Goal: Task Accomplishment & Management: Complete application form

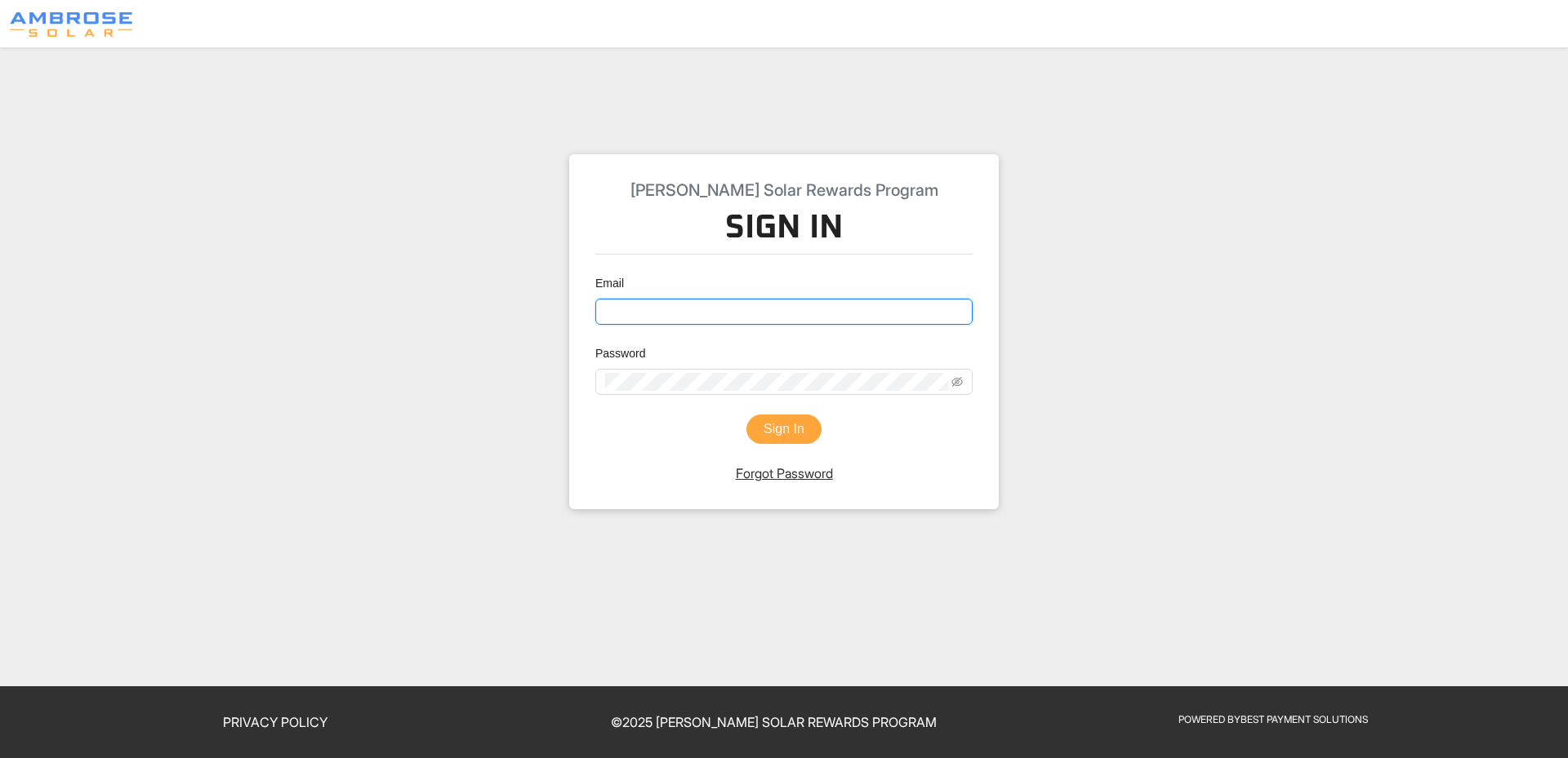
type input "brenda@ambrosesolar.com"
click at [759, 421] on button "Sign In" at bounding box center [783, 429] width 75 height 30
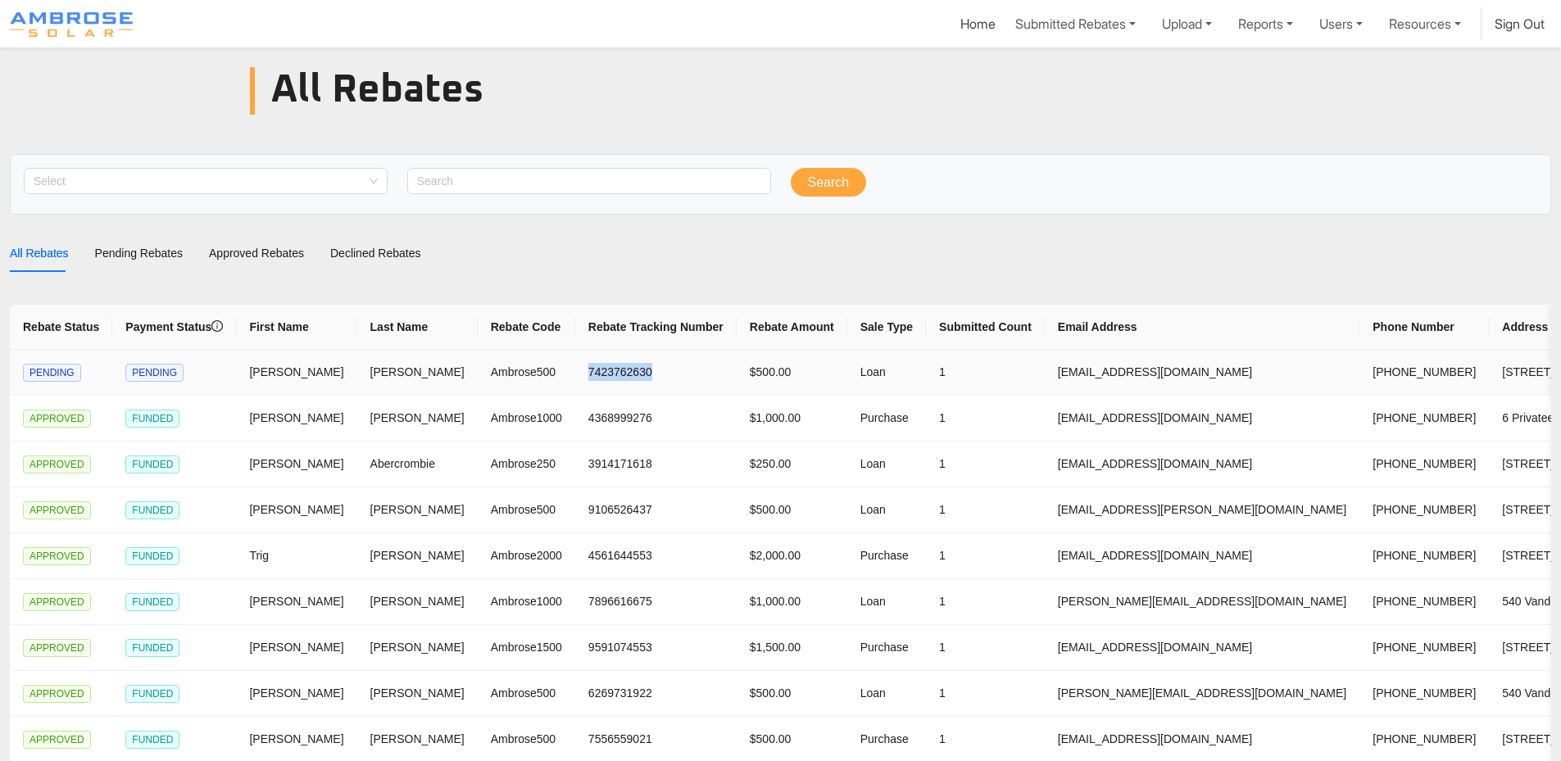
drag, startPoint x: 614, startPoint y: 370, endPoint x: 509, endPoint y: 376, distance: 105.1
click at [575, 376] on td "7423762630" at bounding box center [655, 373] width 161 height 46
copy td "7423762630"
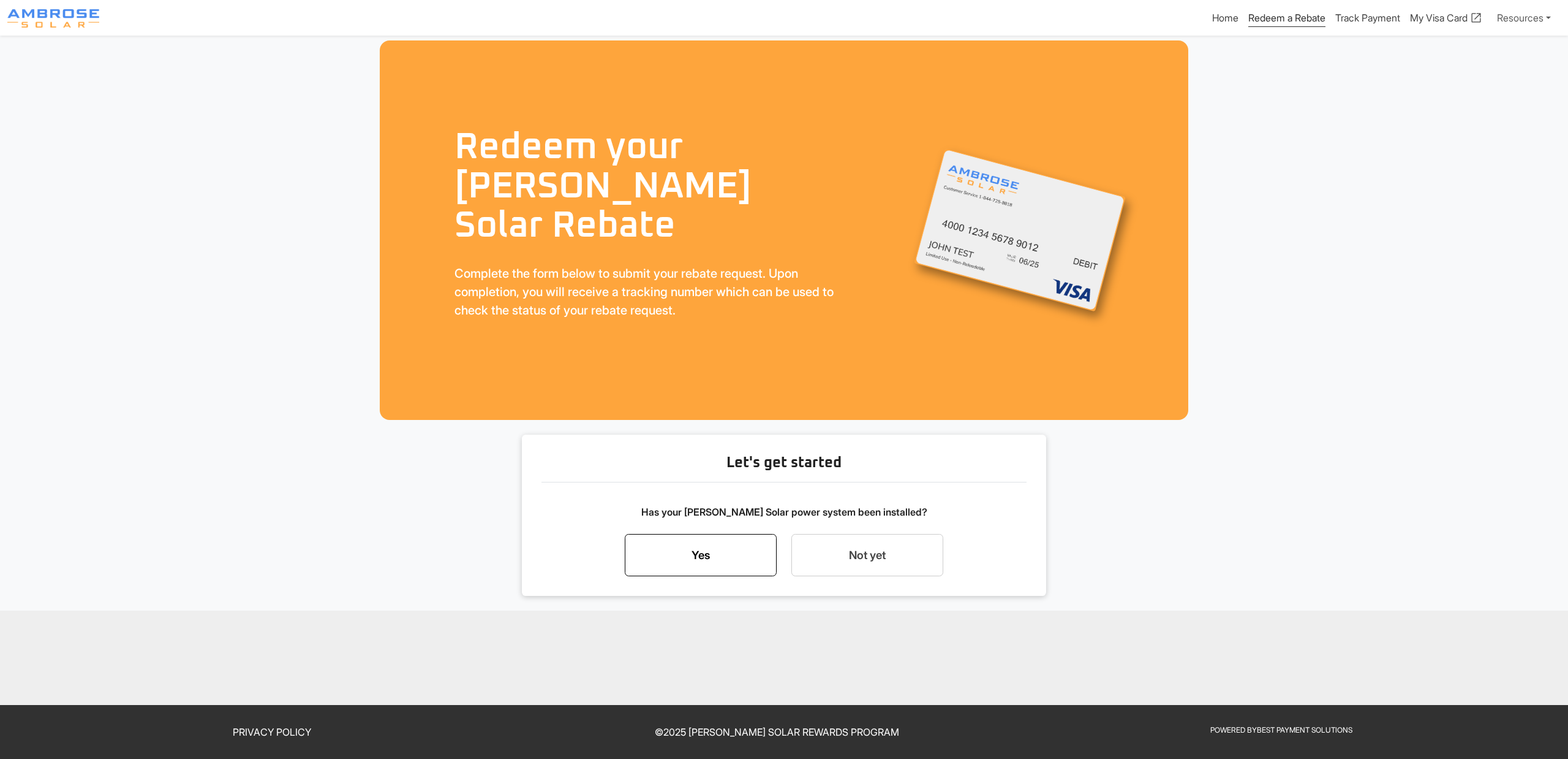
click at [738, 557] on link "Yes" at bounding box center [700, 555] width 152 height 43
click at [844, 518] on div "Start my rebate request now" at bounding box center [867, 521] width 126 height 15
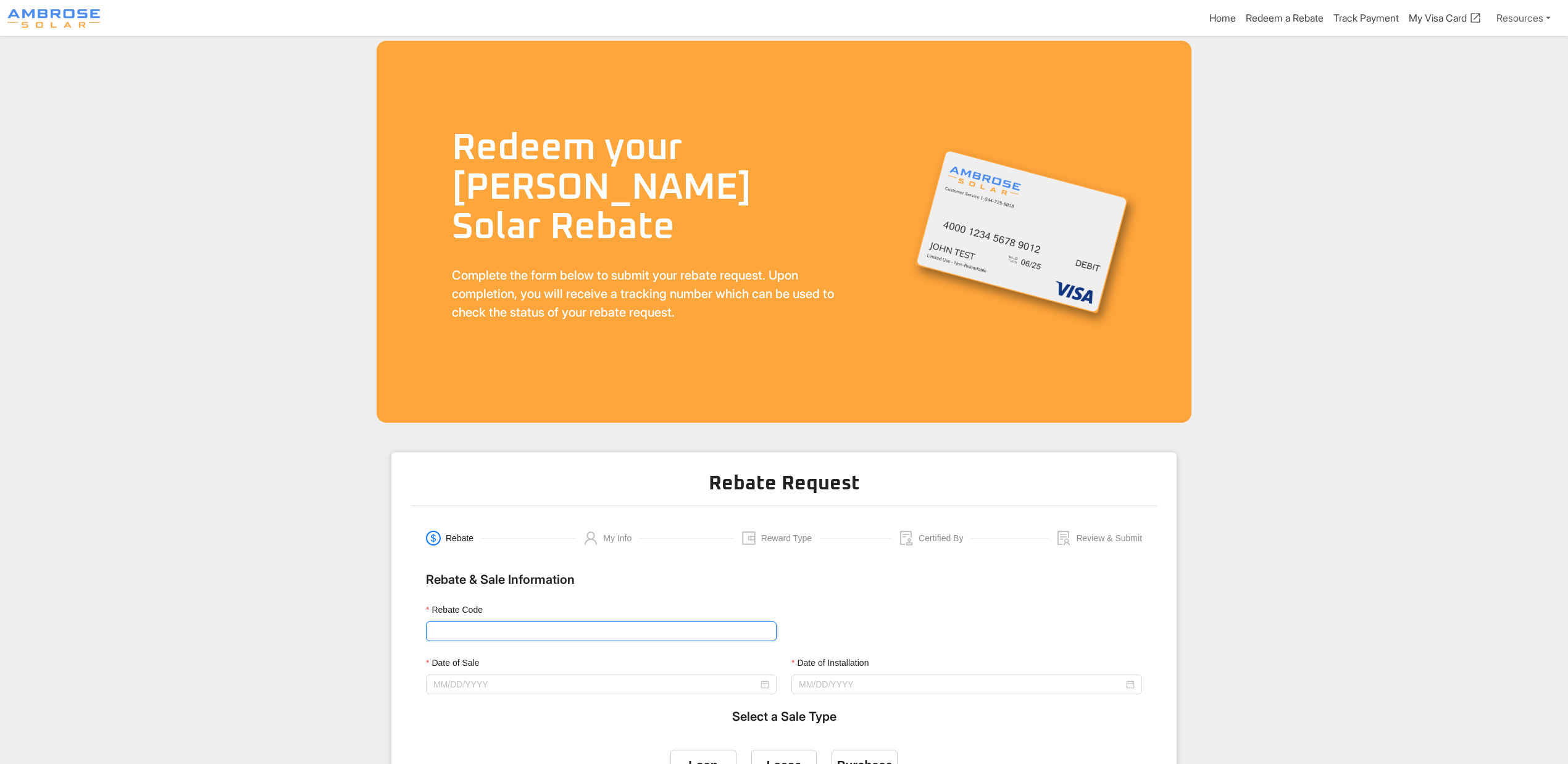
click at [538, 634] on input "Rebate Code" at bounding box center [600, 631] width 350 height 20
type input "Ambrose500"
click at [531, 674] on div at bounding box center [600, 684] width 350 height 20
click at [531, 682] on input "Date of Sale" at bounding box center [595, 684] width 325 height 14
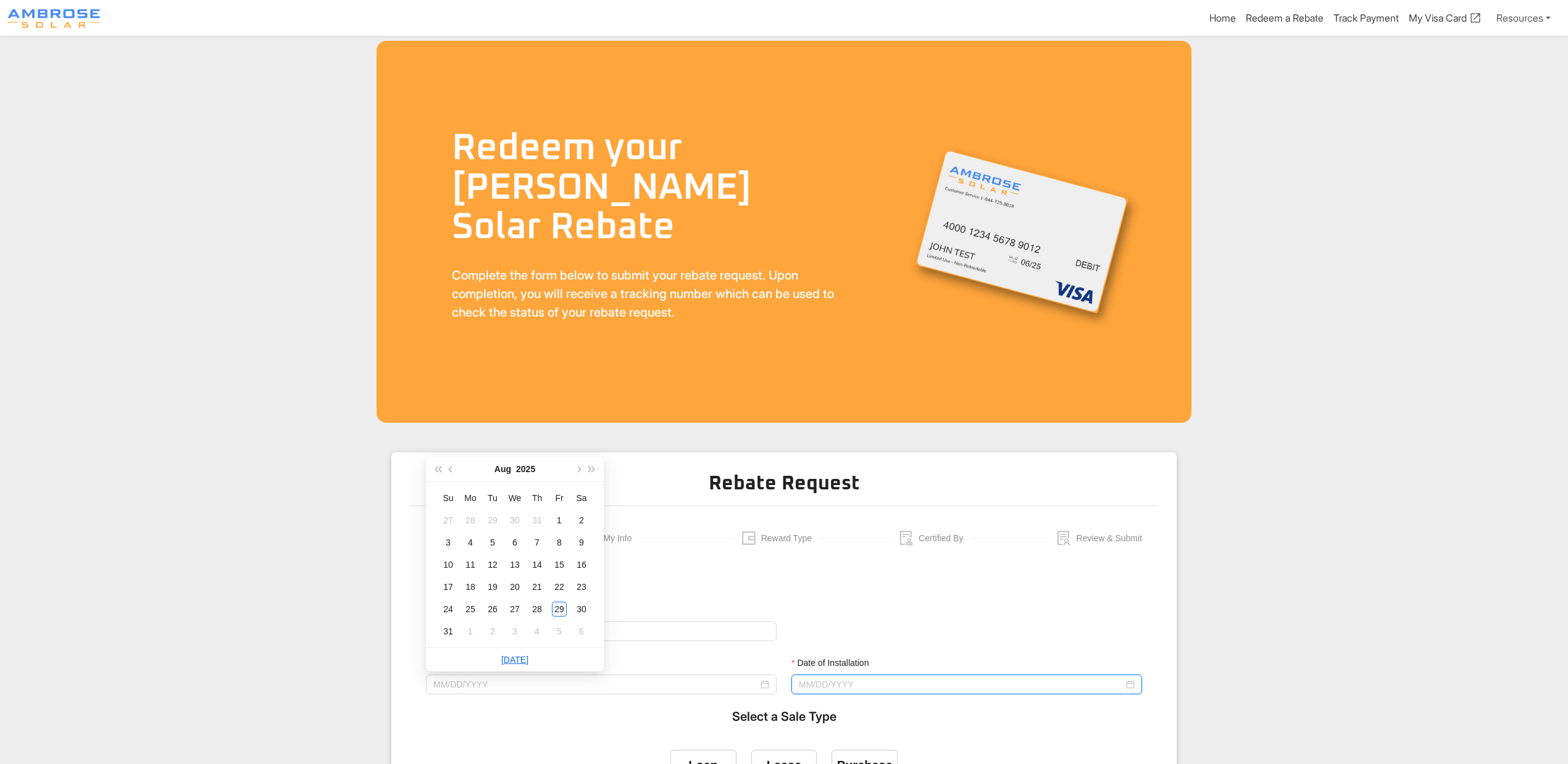
click at [852, 682] on input "Date of Installation" at bounding box center [960, 684] width 325 height 14
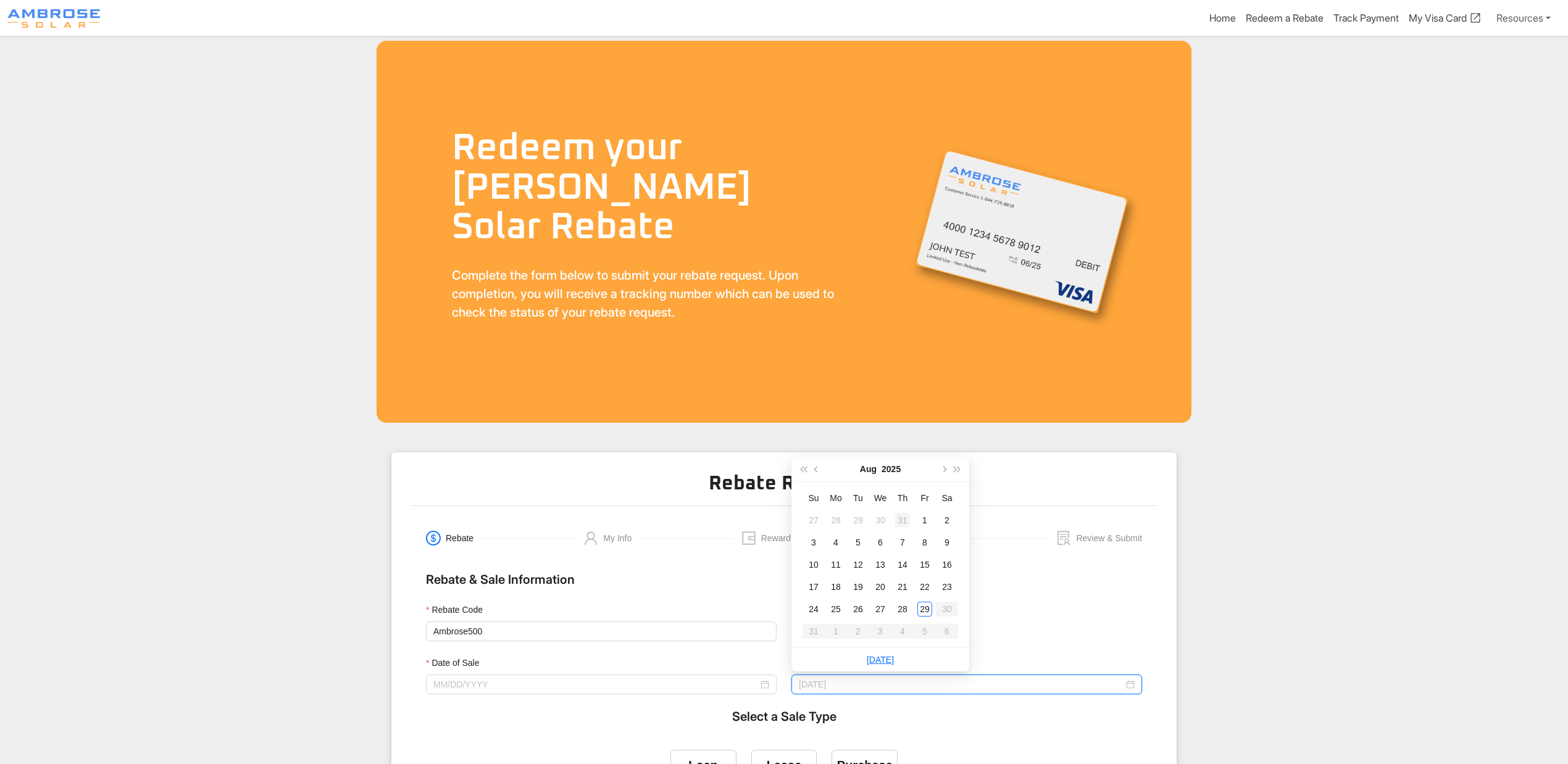
type input "[DATE]"
click at [817, 470] on span "button" at bounding box center [817, 469] width 6 height 6
type input "[DATE]"
click at [904, 586] on div "24" at bounding box center [902, 587] width 15 height 15
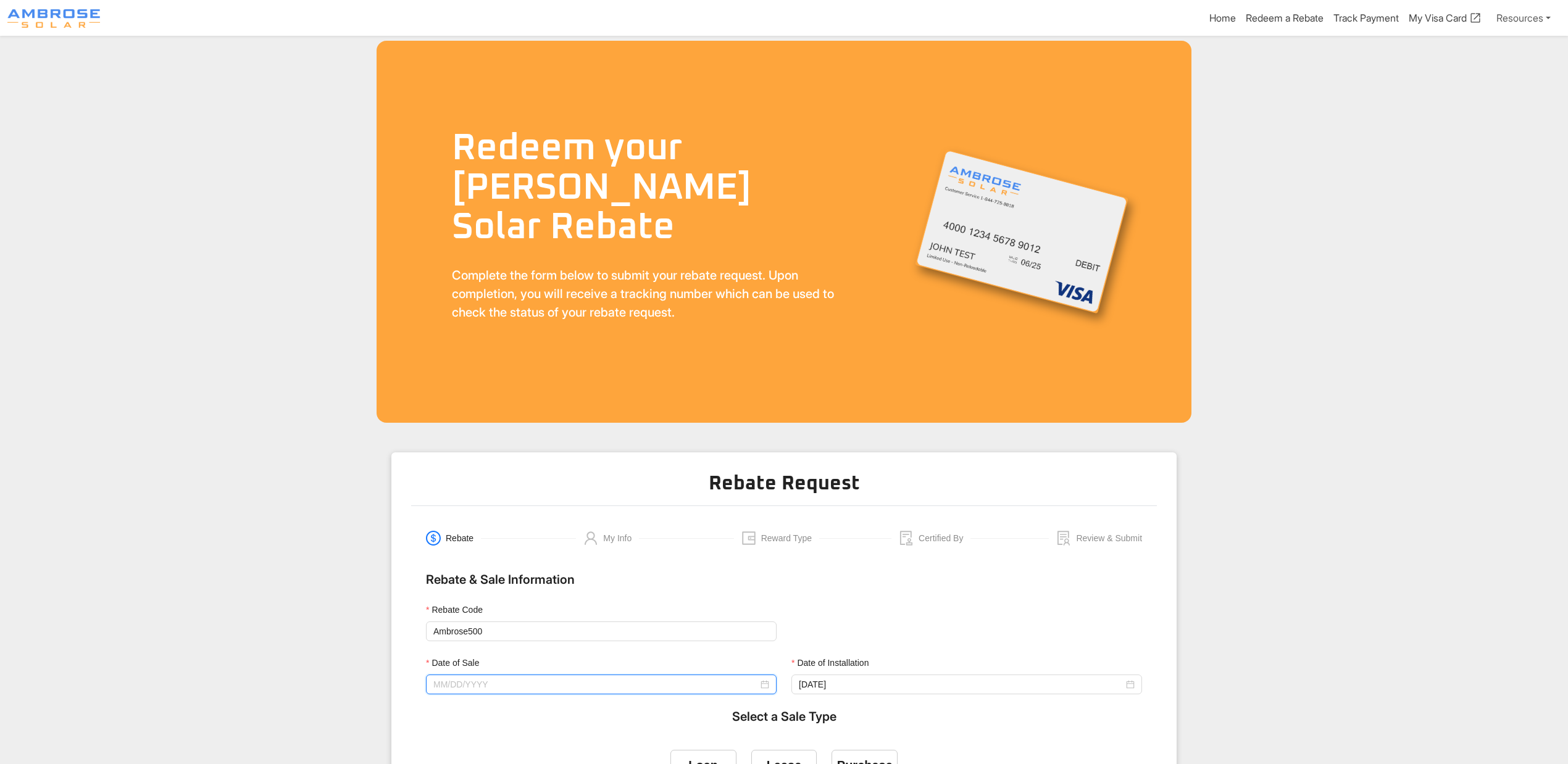
click at [591, 683] on input "Date of Sale" at bounding box center [595, 684] width 325 height 14
type input "[DATE]"
click at [450, 467] on span "button" at bounding box center [452, 469] width 6 height 6
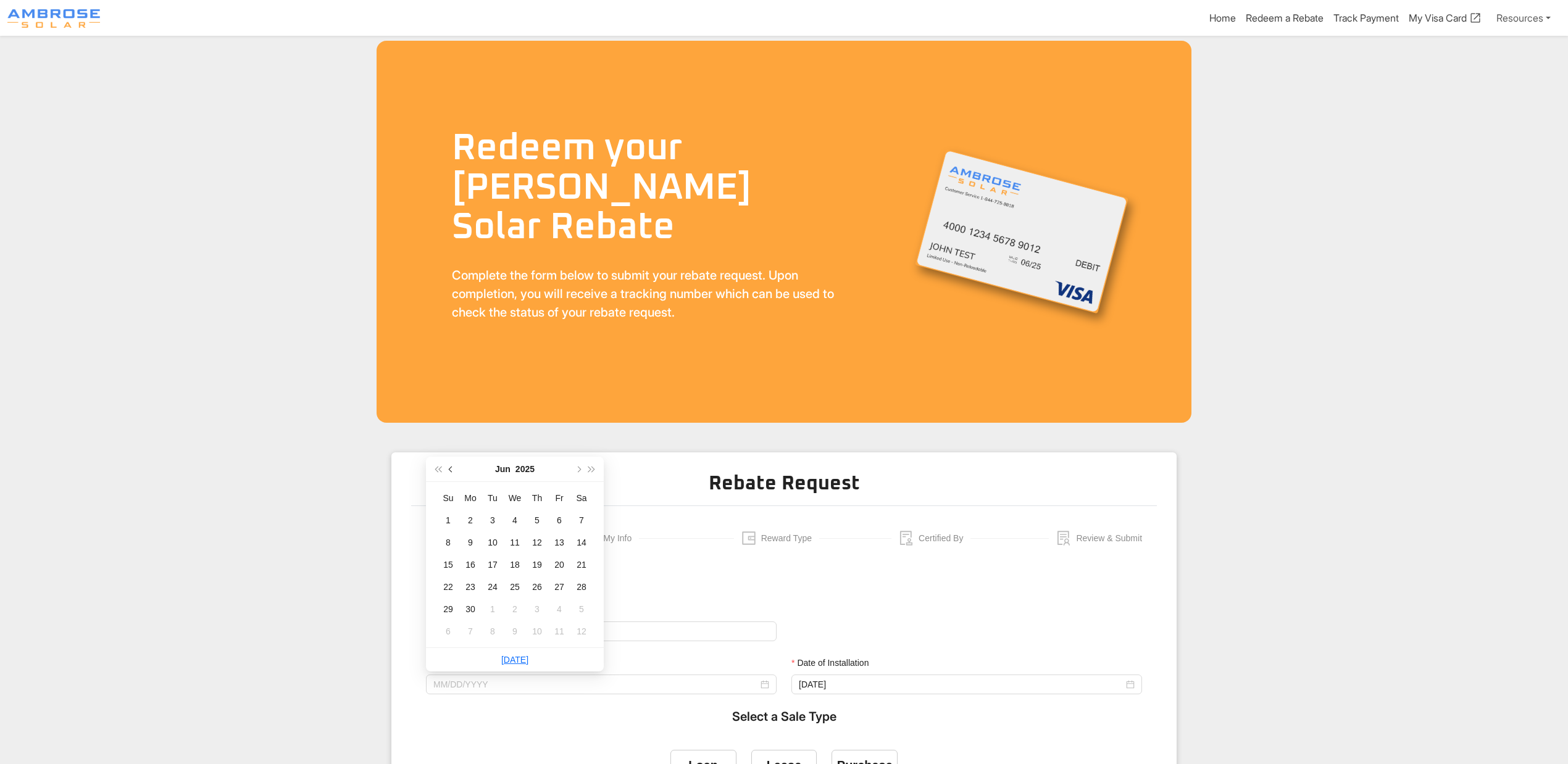
click at [450, 467] on span "button" at bounding box center [452, 469] width 6 height 6
type input "[DATE]"
click at [518, 545] on div "5" at bounding box center [515, 543] width 15 height 15
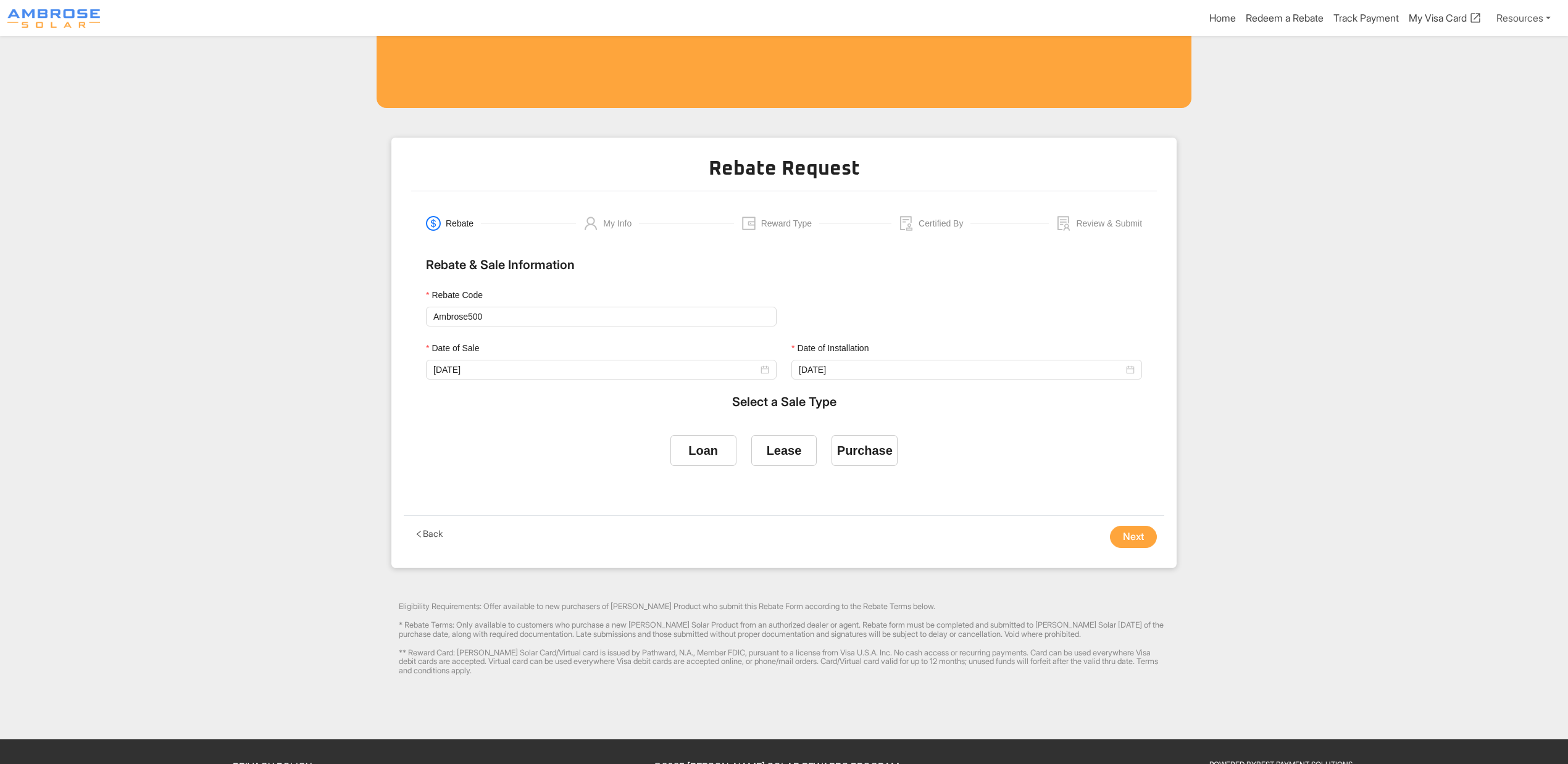
scroll to position [344, 0]
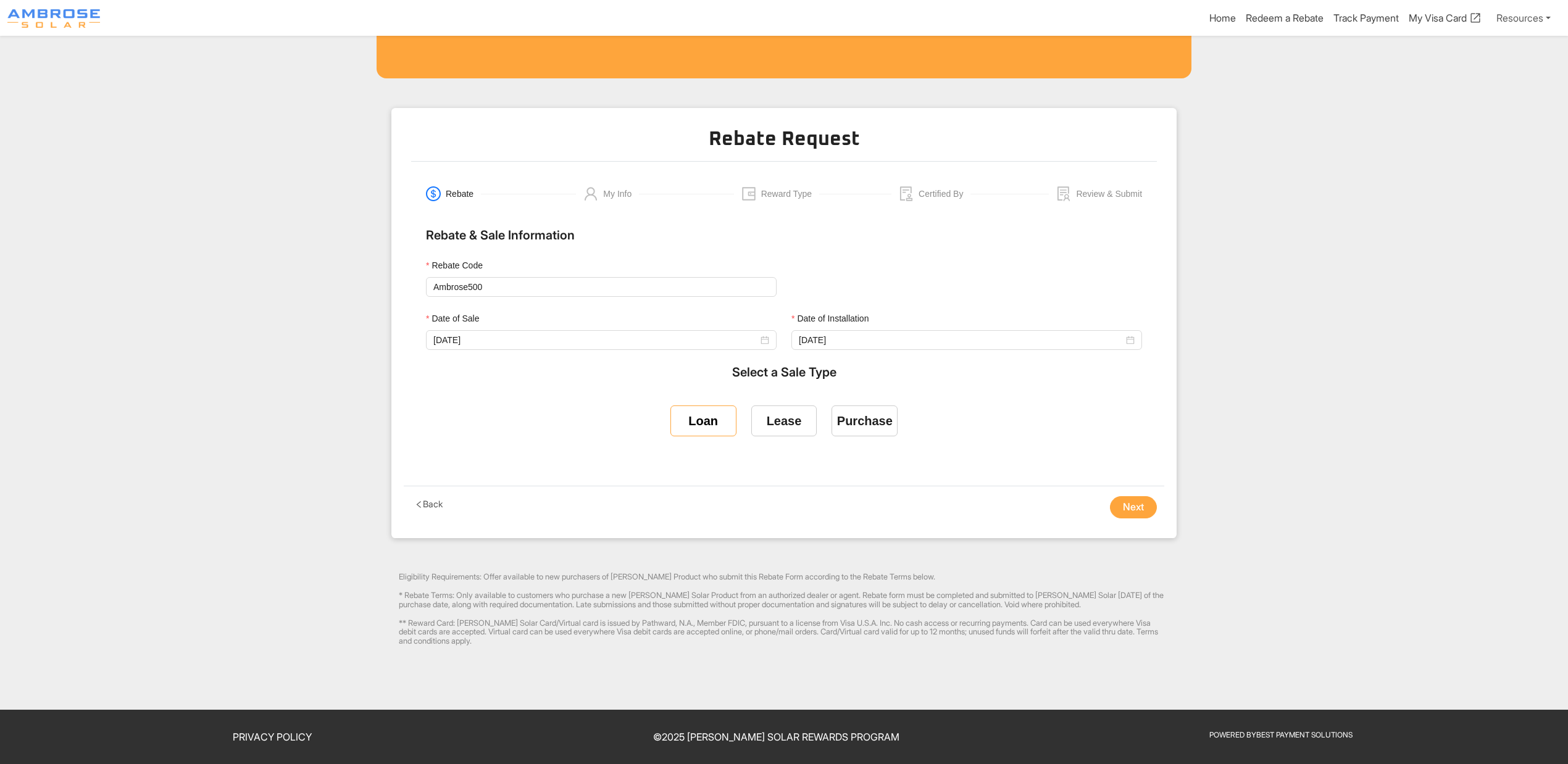
click at [697, 422] on div "Loan" at bounding box center [703, 421] width 29 height 14
click at [703, 419] on input "Loan" at bounding box center [703, 419] width 0 height 0
click at [1127, 511] on button "Next" at bounding box center [1133, 507] width 47 height 23
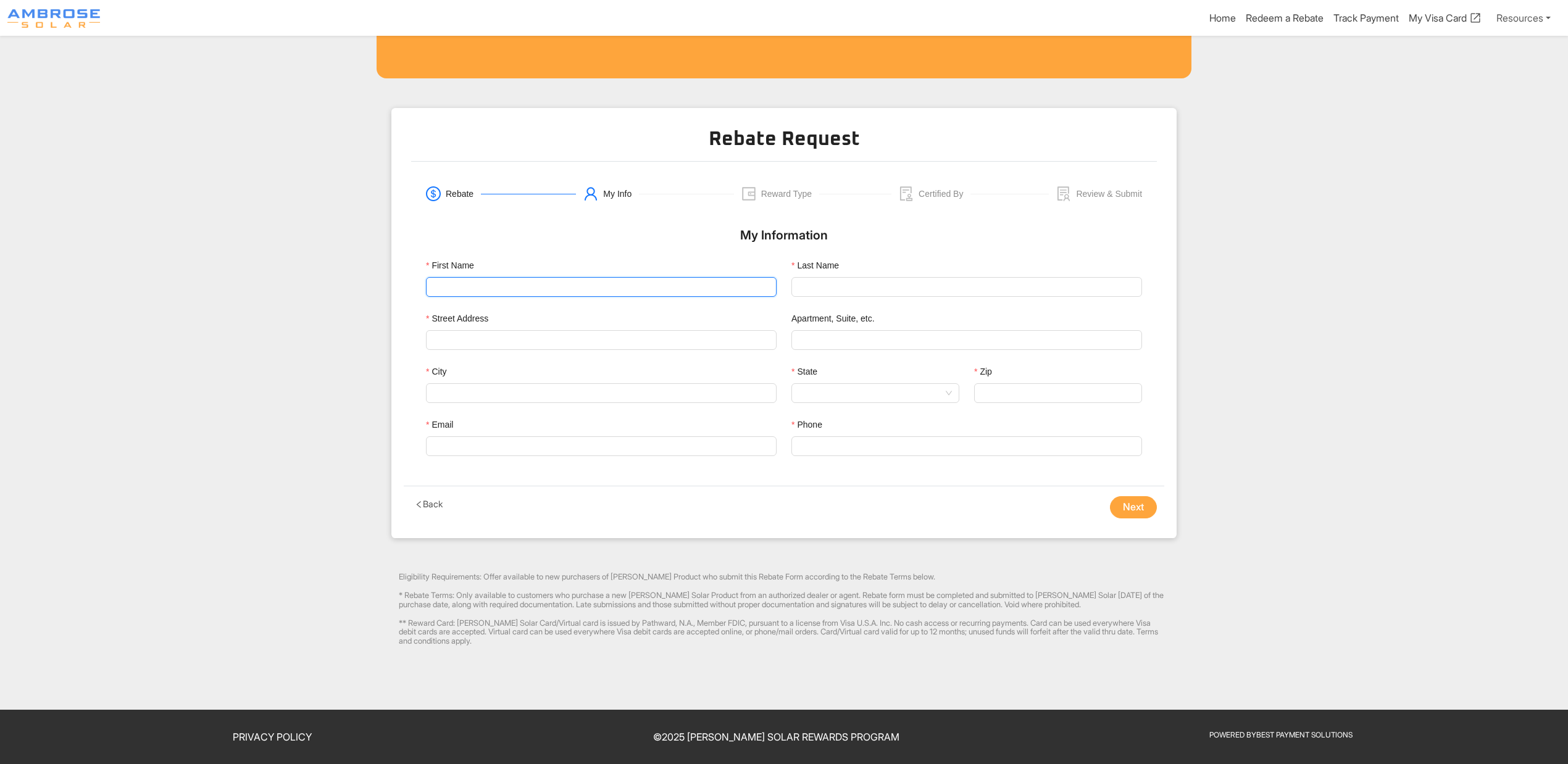
click at [516, 282] on input "First Name" at bounding box center [600, 287] width 350 height 20
type input "[PERSON_NAME]"
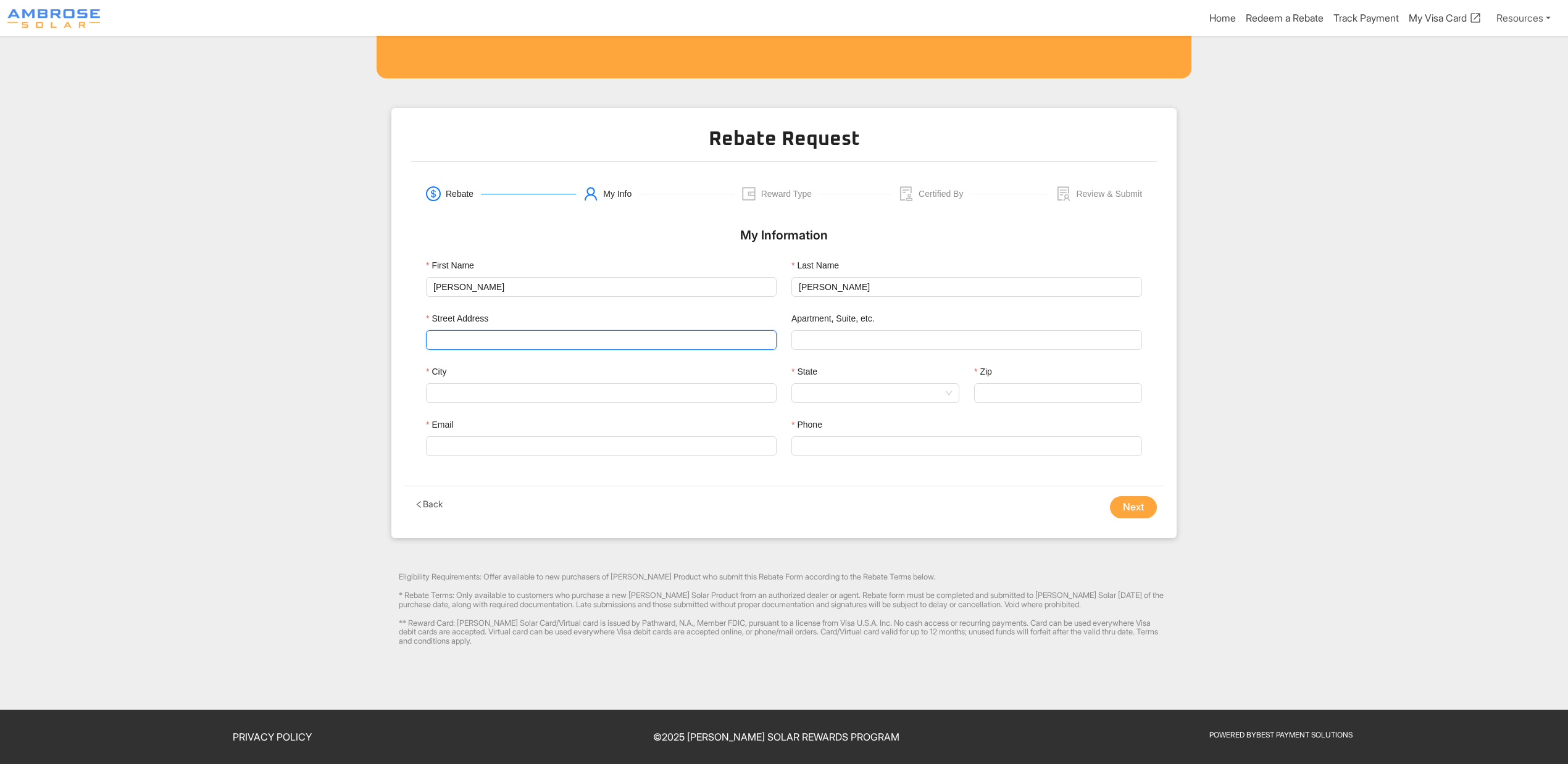
click at [494, 333] on input "Street Address" at bounding box center [601, 339] width 336 height 19
click at [548, 343] on input "Street Address" at bounding box center [601, 339] width 336 height 19
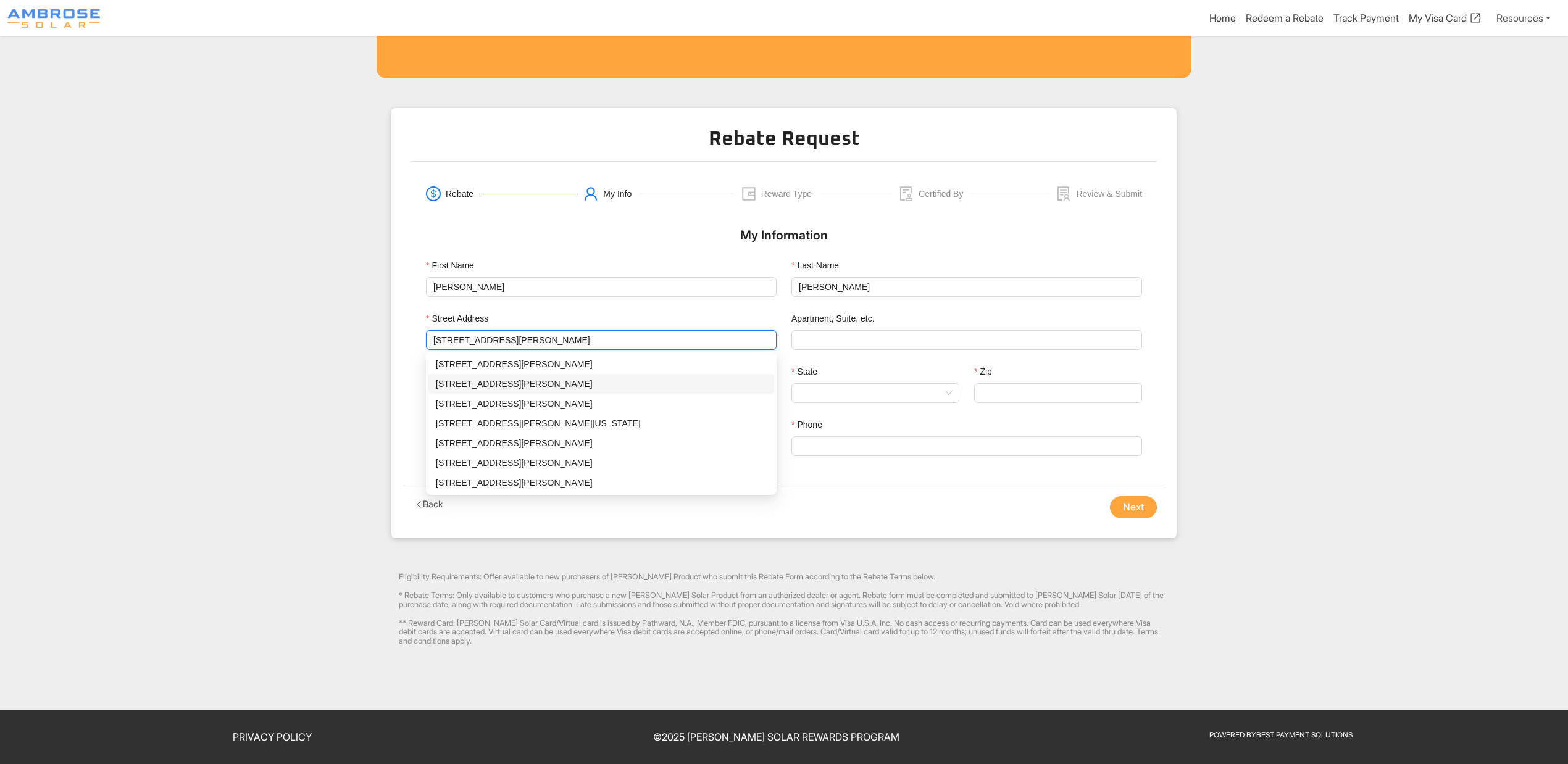
click at [536, 388] on div "[STREET_ADDRESS][PERSON_NAME]" at bounding box center [601, 384] width 331 height 14
type input "[STREET_ADDRESS][PERSON_NAME]"
type input "[DEMOGRAPHIC_DATA]"
type input "76504"
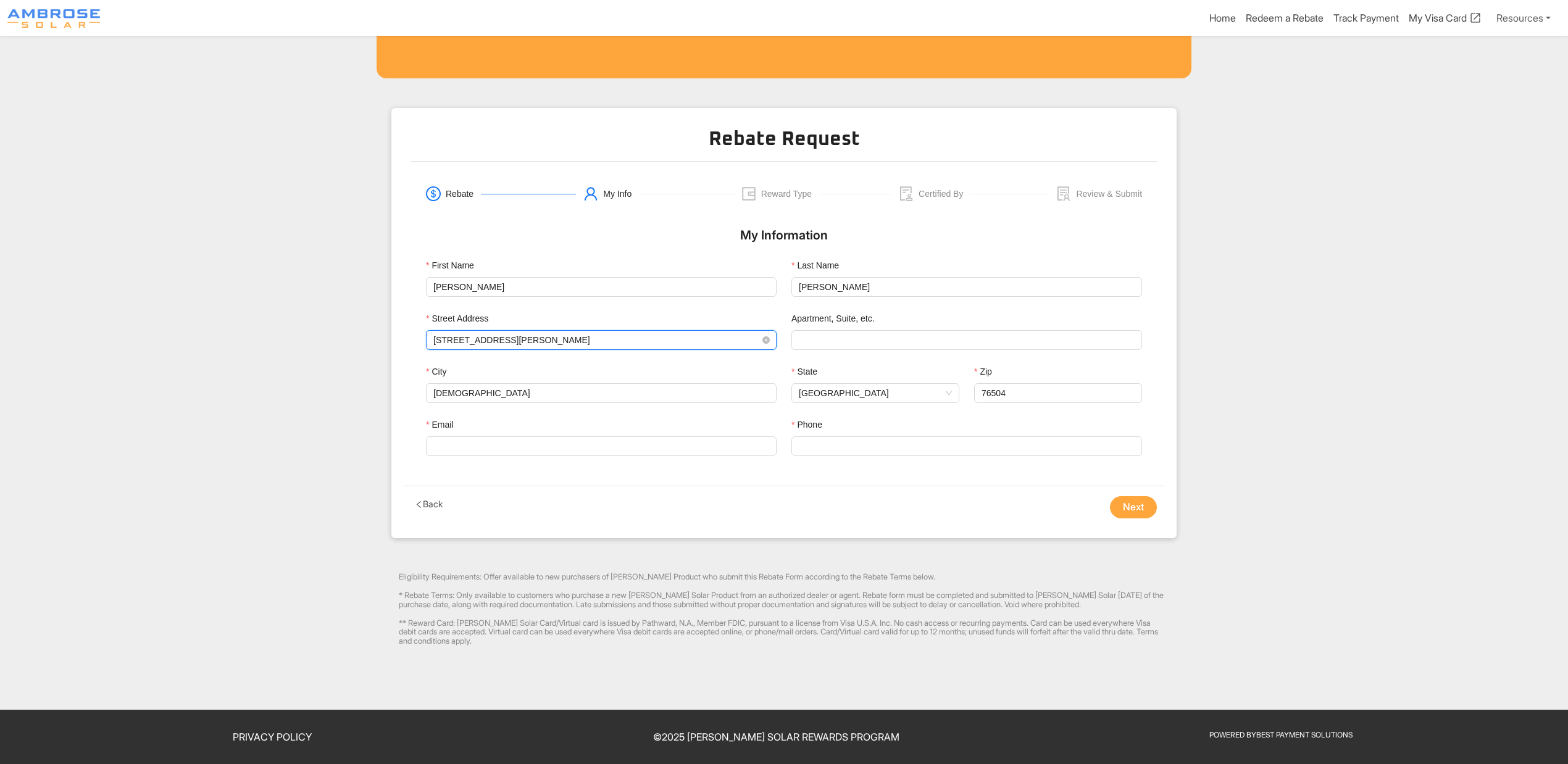
click at [642, 339] on input "[STREET_ADDRESS][PERSON_NAME]" at bounding box center [601, 339] width 336 height 19
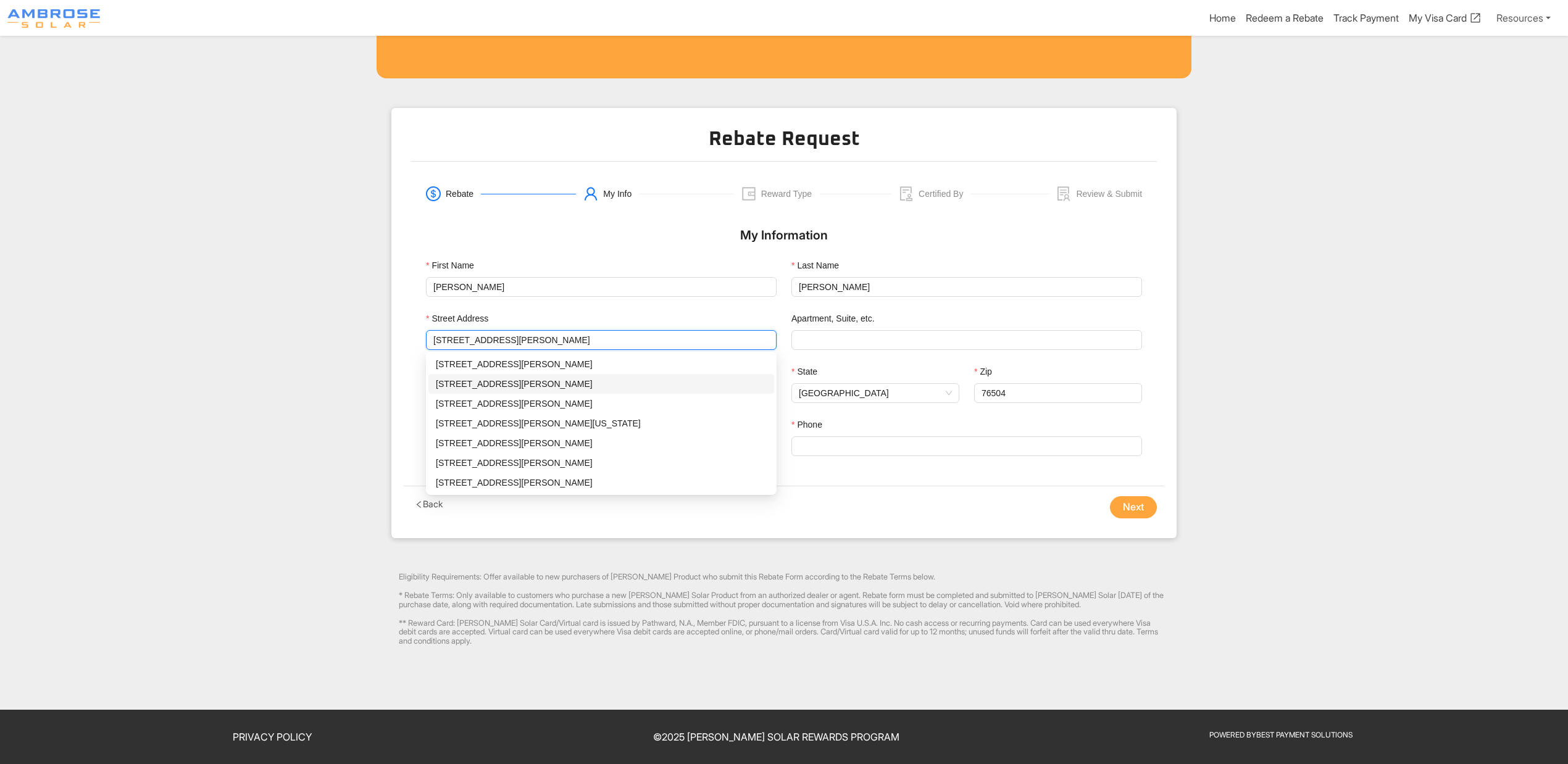
click at [538, 385] on div "[STREET_ADDRESS][PERSON_NAME]" at bounding box center [601, 384] width 331 height 14
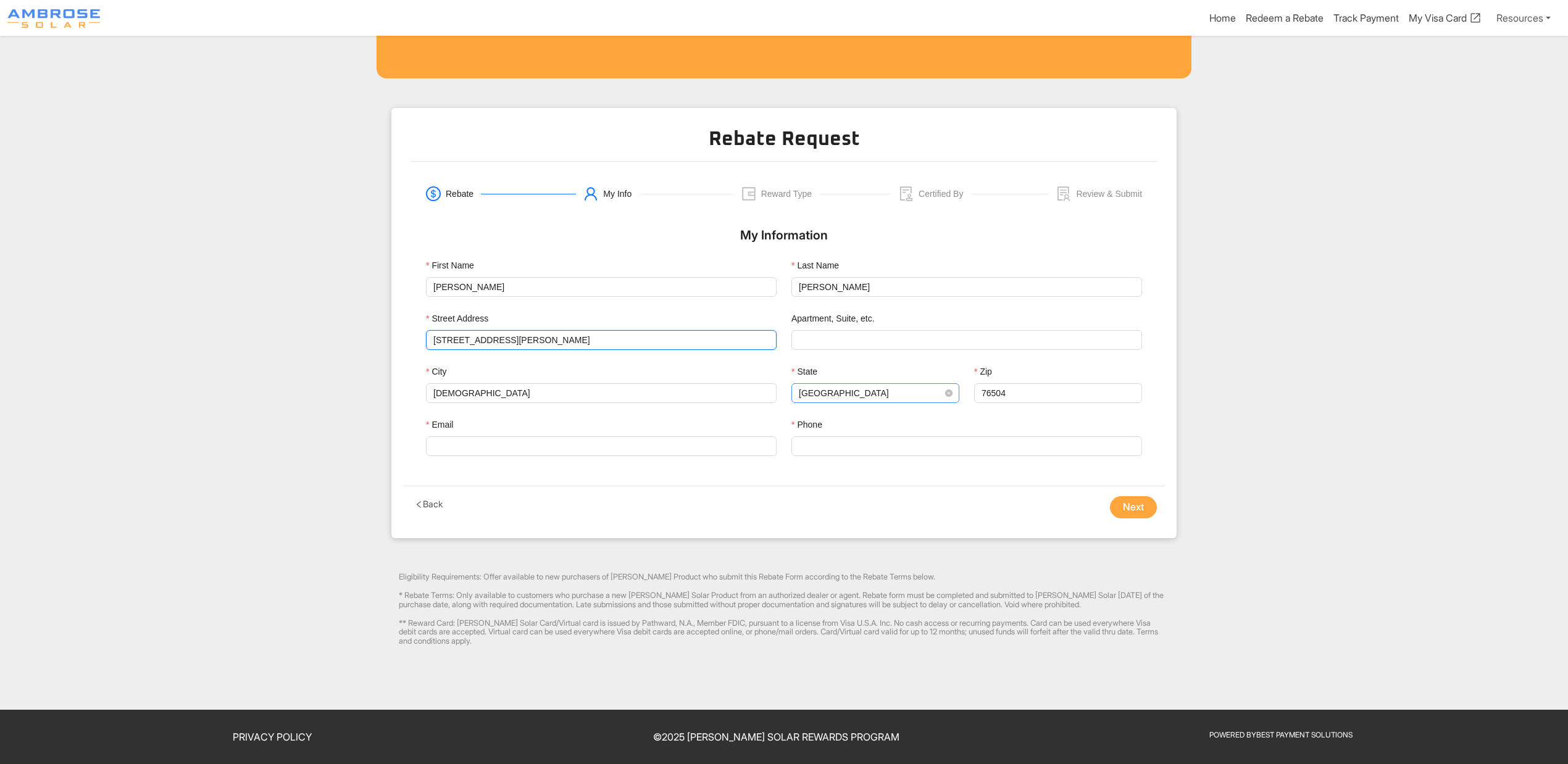
click at [829, 394] on span "[GEOGRAPHIC_DATA]" at bounding box center [874, 393] width 153 height 19
type input "[STREET_ADDRESS][PERSON_NAME]"
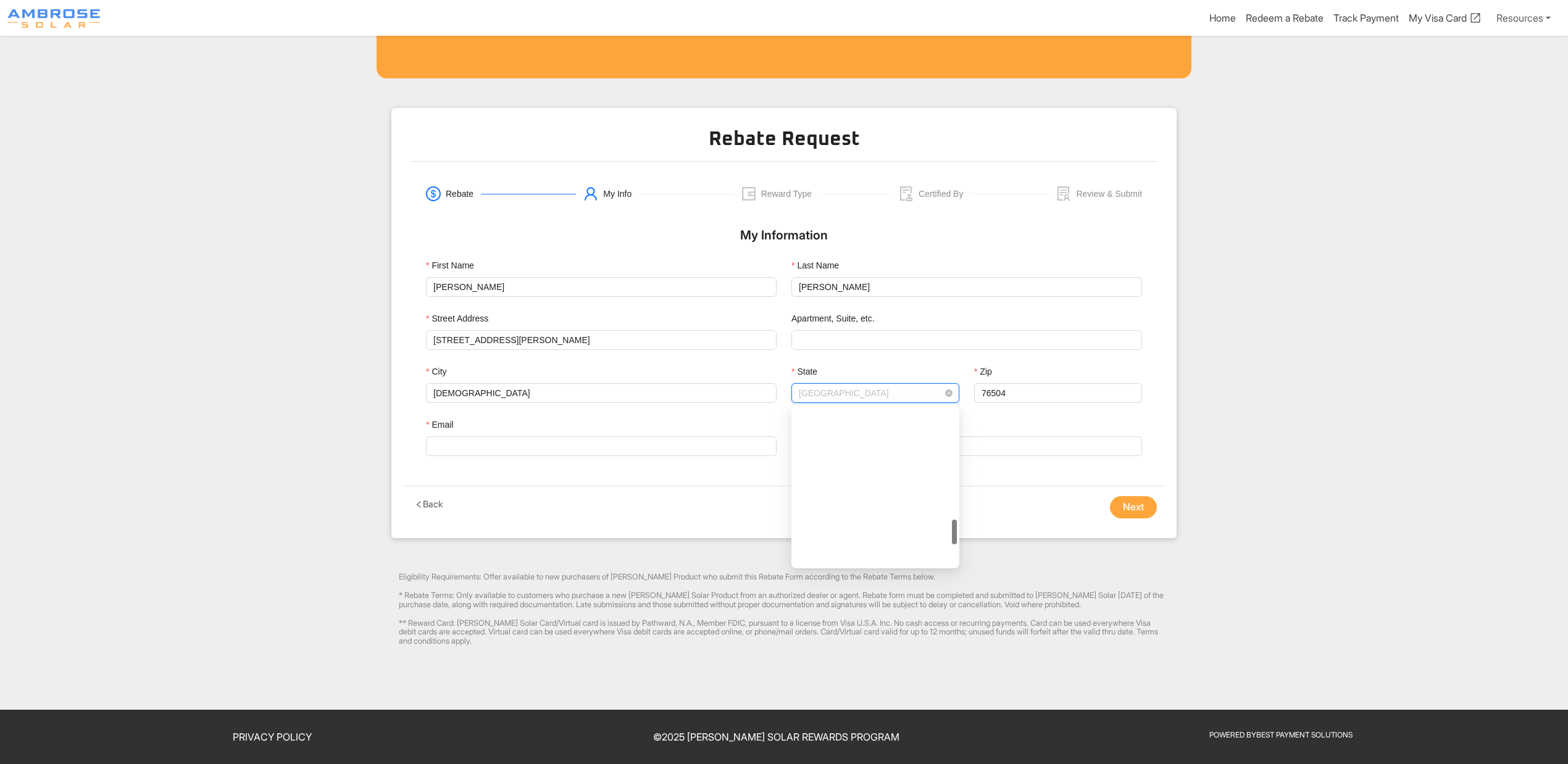
scroll to position [711, 0]
click at [829, 394] on span "[GEOGRAPHIC_DATA]" at bounding box center [874, 393] width 153 height 19
click at [606, 391] on input "[DEMOGRAPHIC_DATA]" at bounding box center [600, 393] width 350 height 20
drag, startPoint x: 576, startPoint y: 381, endPoint x: 409, endPoint y: 388, distance: 167.1
click at [409, 388] on div "Rebate My Info Reward Type Certified By Review & Submit My Information First Na…" at bounding box center [784, 329] width 761 height 315
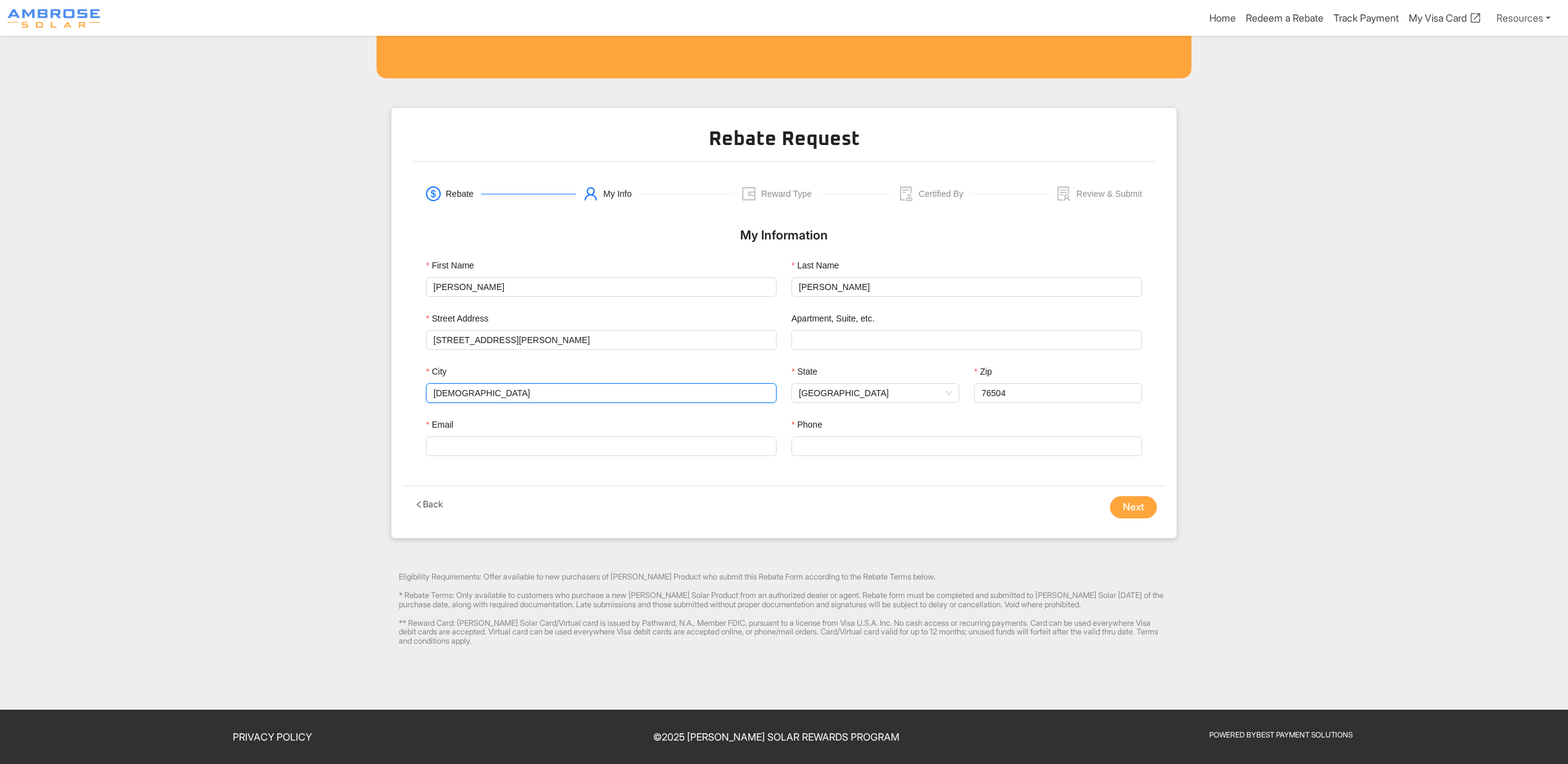
click at [472, 383] on input "[DEMOGRAPHIC_DATA]" at bounding box center [600, 393] width 350 height 20
click at [473, 395] on input "[DEMOGRAPHIC_DATA]" at bounding box center [600, 393] width 350 height 20
click at [838, 386] on span "[GEOGRAPHIC_DATA]" at bounding box center [874, 393] width 153 height 19
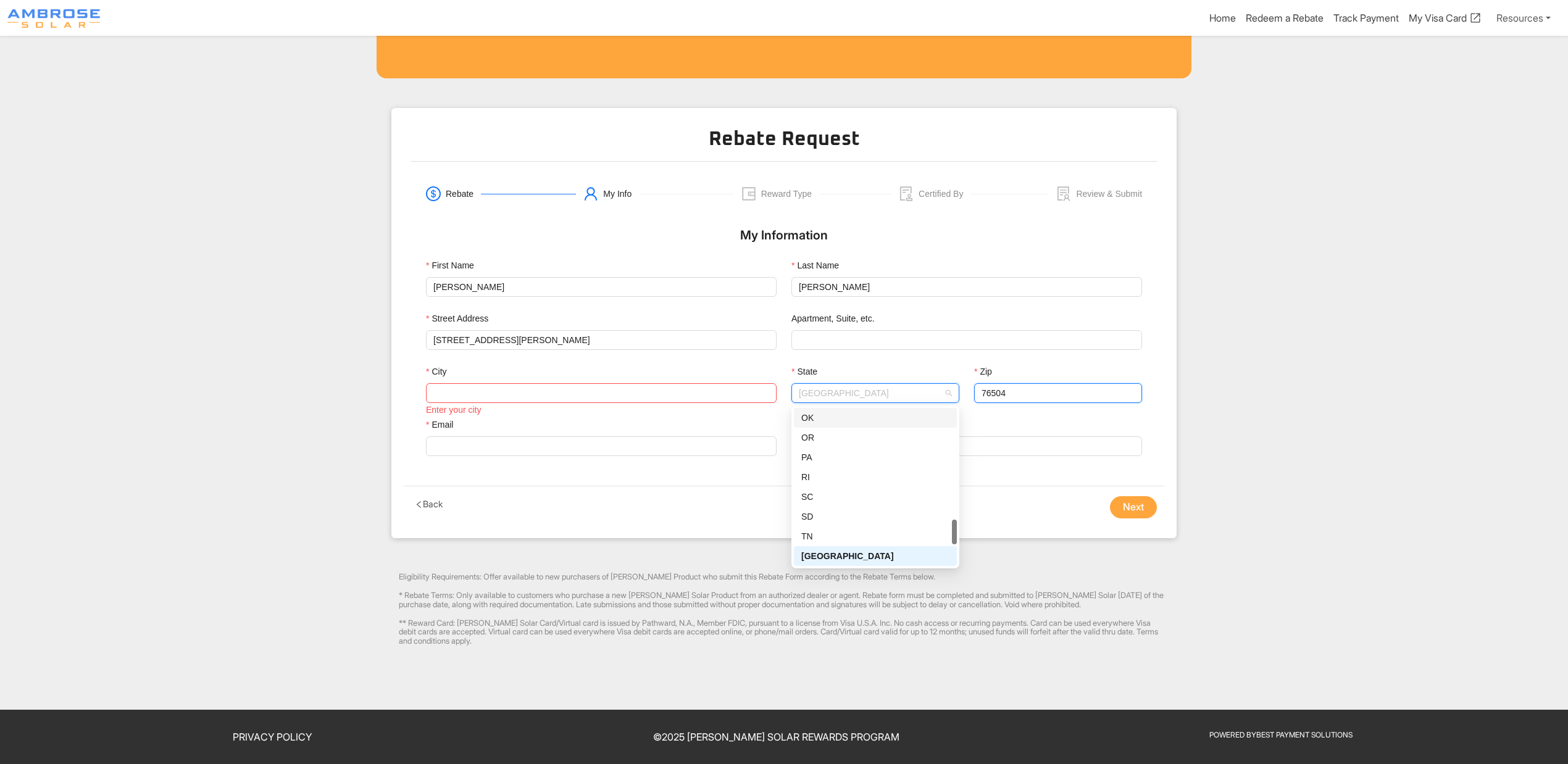
click at [1008, 393] on input "76504" at bounding box center [1057, 393] width 168 height 20
click at [900, 394] on span "[GEOGRAPHIC_DATA]" at bounding box center [874, 393] width 153 height 19
click at [545, 339] on input "[STREET_ADDRESS][PERSON_NAME]" at bounding box center [601, 339] width 336 height 19
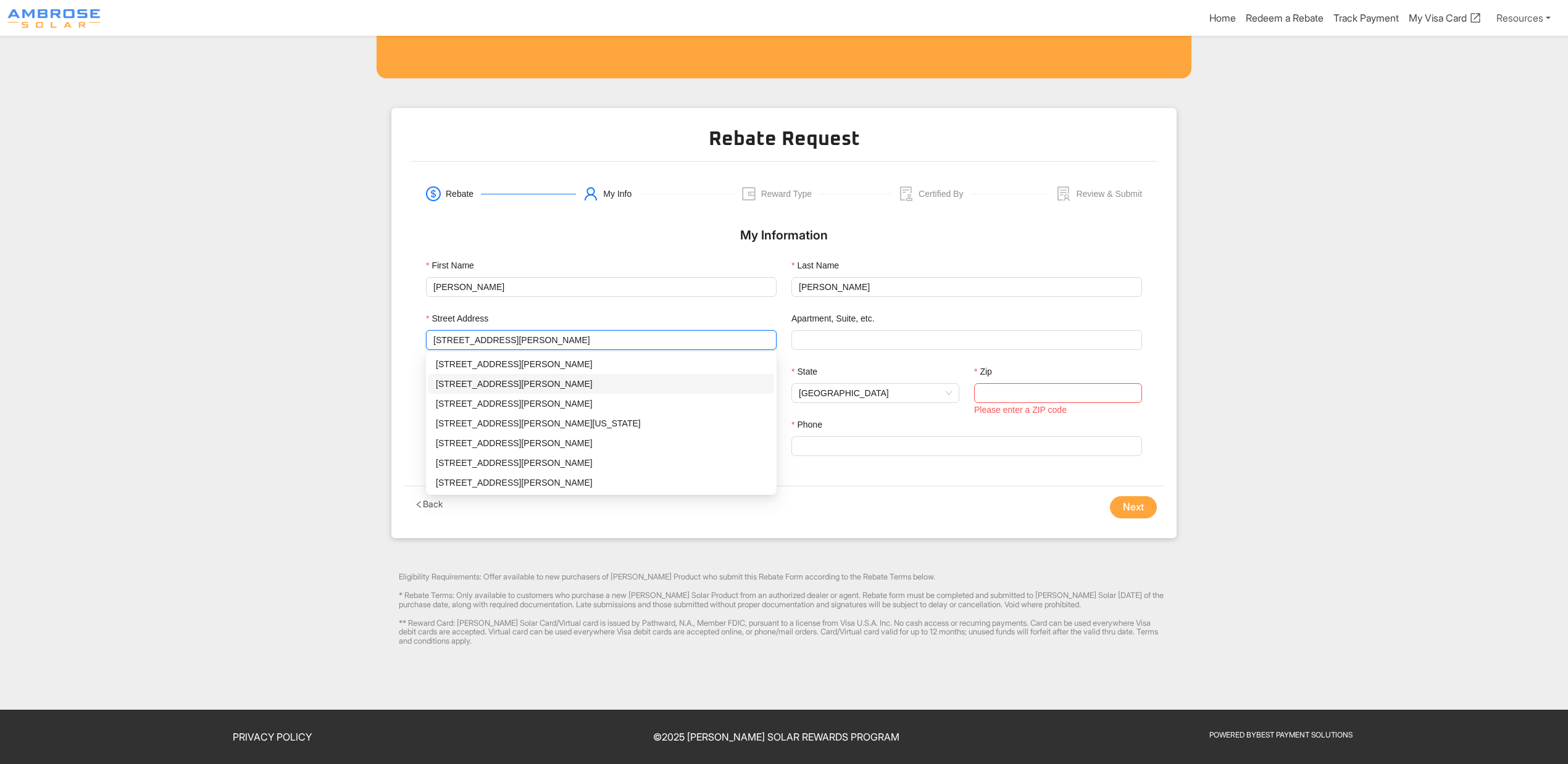
click at [538, 384] on div "[STREET_ADDRESS][PERSON_NAME]" at bounding box center [601, 384] width 331 height 14
type input "[DEMOGRAPHIC_DATA]"
type input "76504"
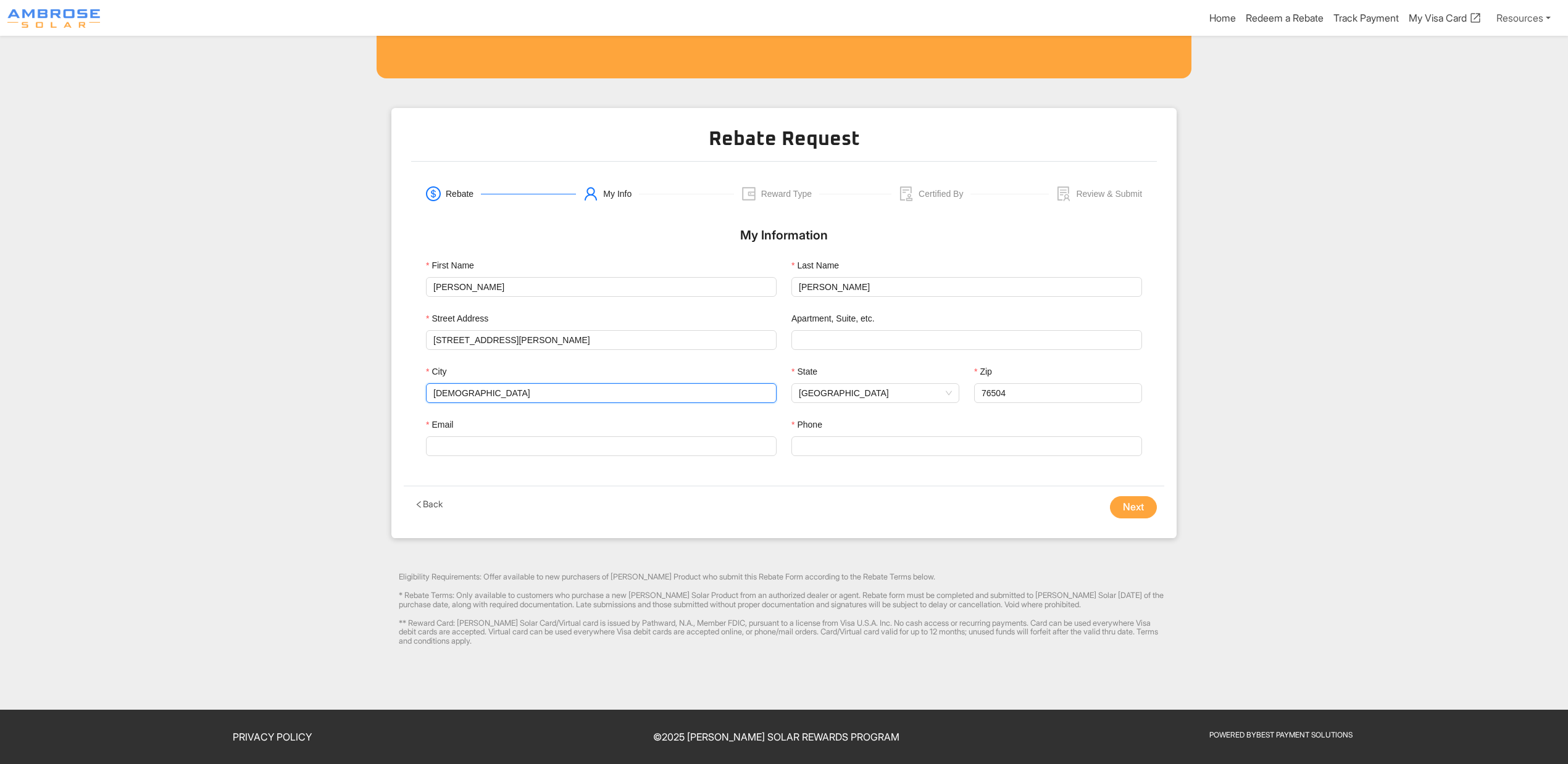
click at [525, 388] on input "[DEMOGRAPHIC_DATA]" at bounding box center [600, 393] width 350 height 20
type input "[GEOGRAPHIC_DATA]"
click at [815, 396] on span "[GEOGRAPHIC_DATA]" at bounding box center [874, 393] width 153 height 19
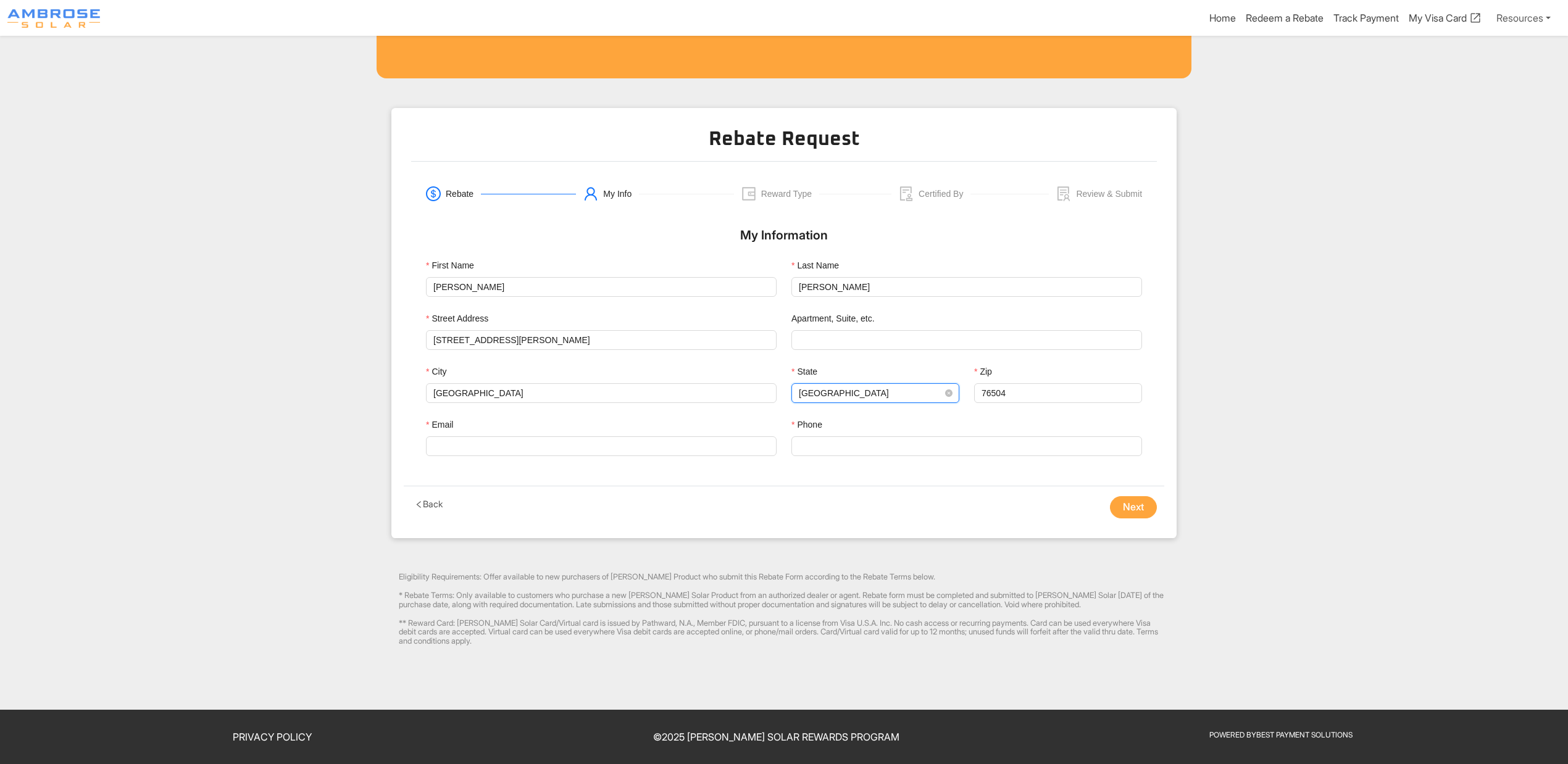
click at [815, 396] on span "[GEOGRAPHIC_DATA]" at bounding box center [874, 393] width 153 height 19
type input "CA"
click at [813, 413] on div "CA" at bounding box center [875, 418] width 148 height 14
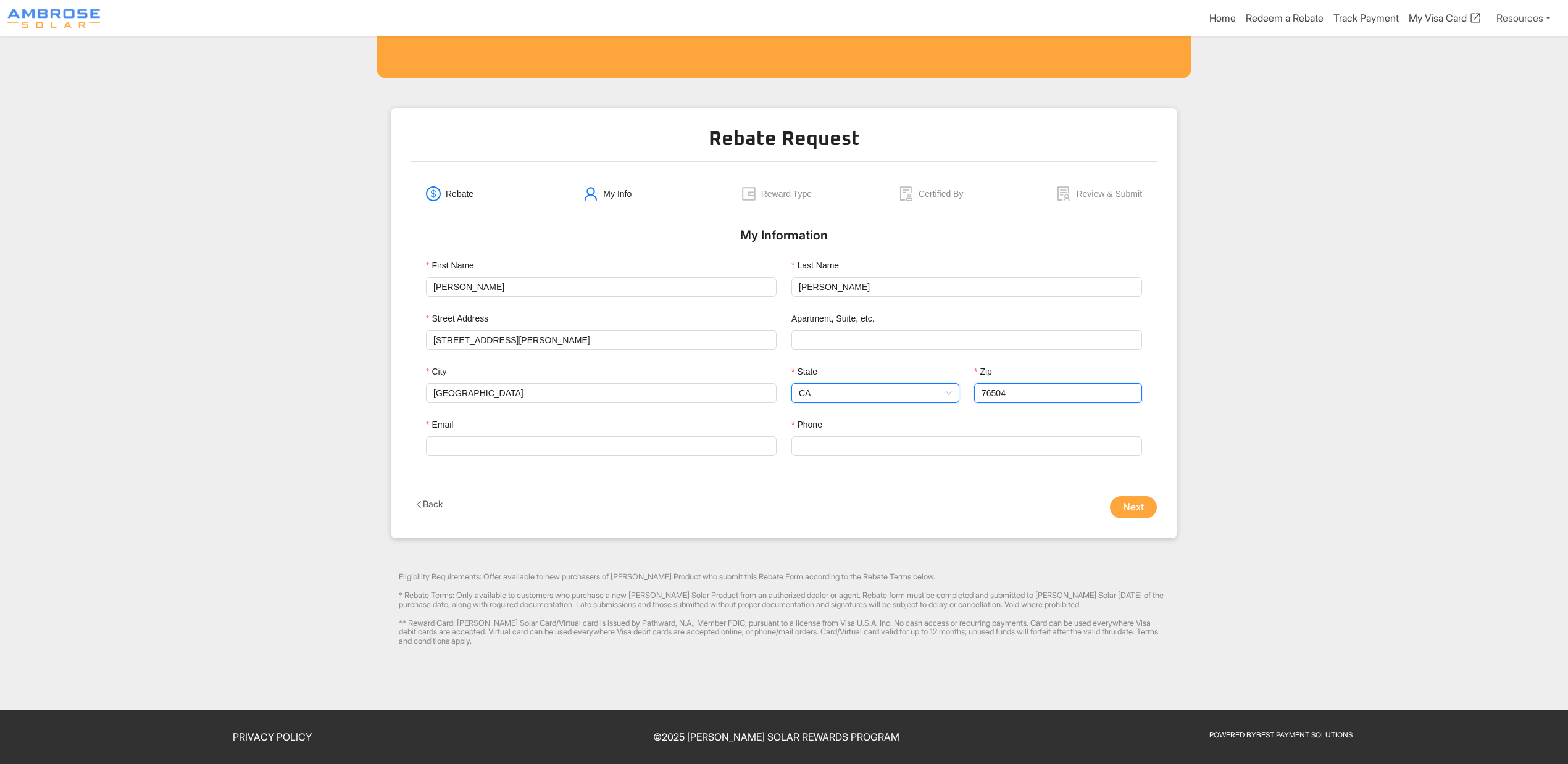
click at [1028, 398] on input "76504" at bounding box center [1057, 393] width 168 height 20
type input "94533"
click at [936, 449] on input "Phone" at bounding box center [966, 446] width 350 height 20
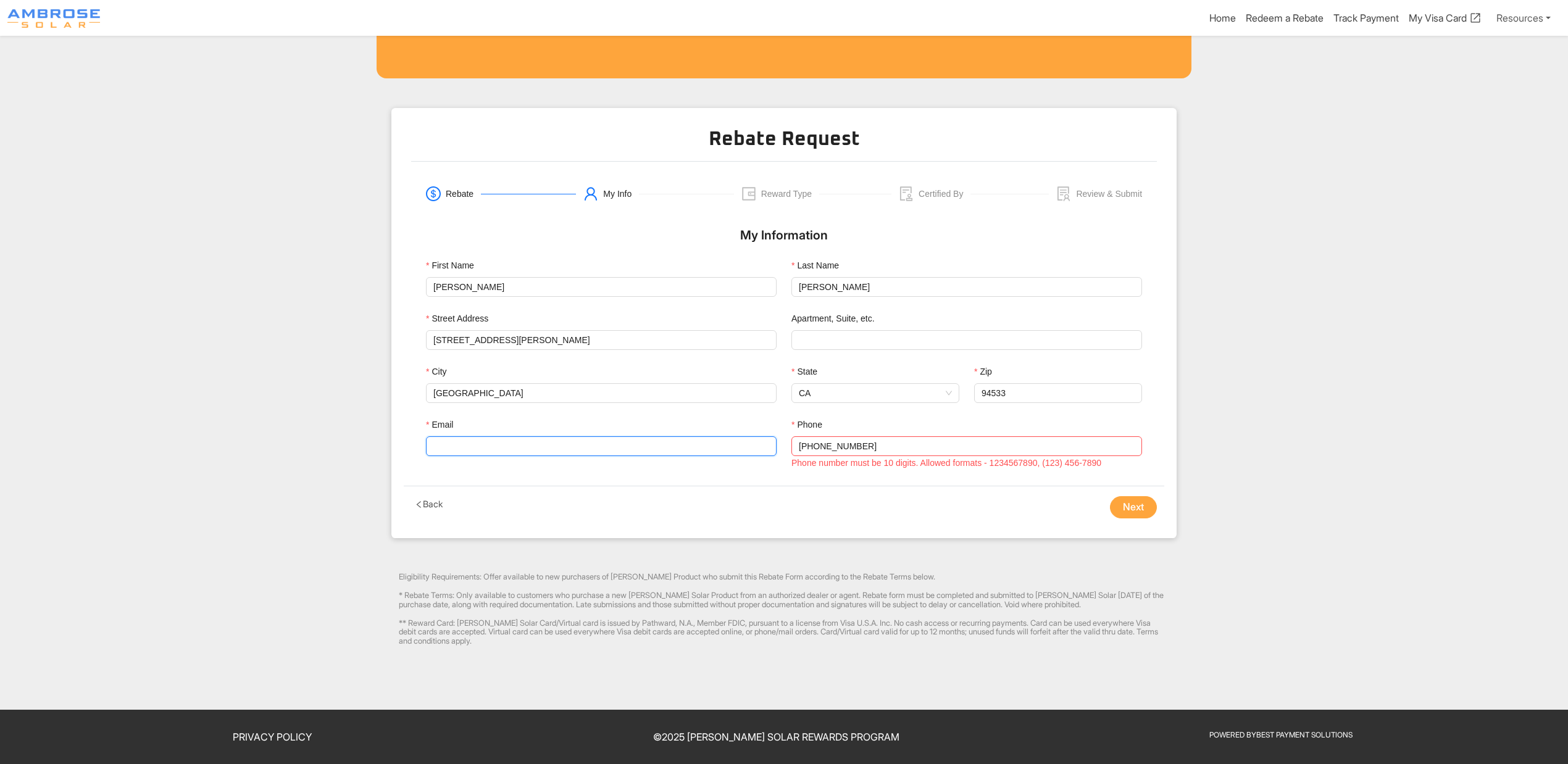
click at [600, 443] on input "Email" at bounding box center [600, 446] width 350 height 20
click at [819, 446] on input "[PHONE_NUMBER]" at bounding box center [966, 446] width 350 height 20
type input "7075927598"
click at [508, 447] on input "Email" at bounding box center [600, 446] width 350 height 20
click at [618, 443] on input "Email" at bounding box center [600, 446] width 350 height 20
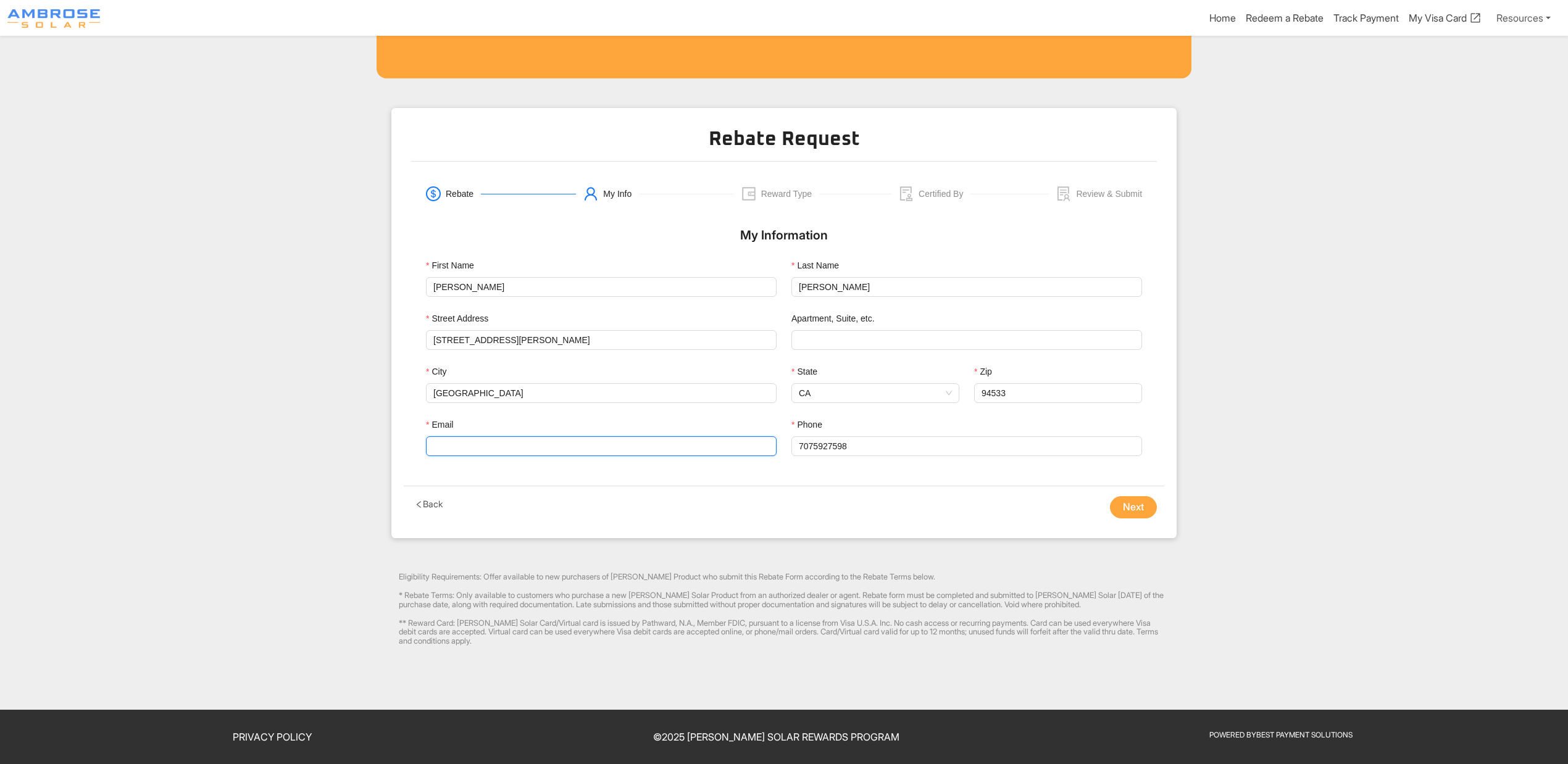
paste input "[EMAIL_ADDRESS][DOMAIN_NAME]"
click at [436, 447] on input "[EMAIL_ADDRESS][DOMAIN_NAME]" at bounding box center [600, 446] width 350 height 20
type input "[EMAIL_ADDRESS][DOMAIN_NAME]"
click at [1121, 516] on button "Next" at bounding box center [1133, 507] width 47 height 23
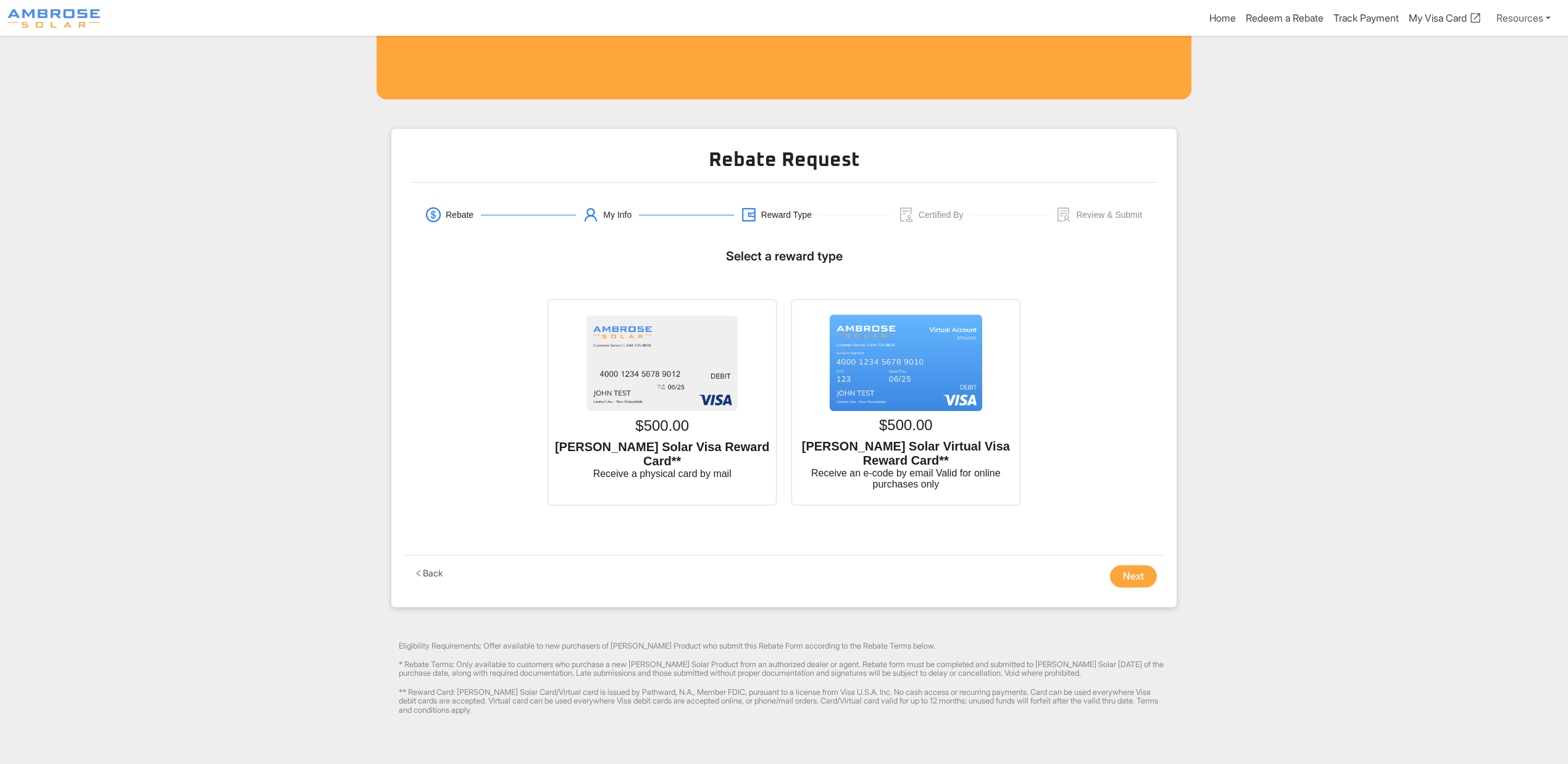
scroll to position [344, 0]
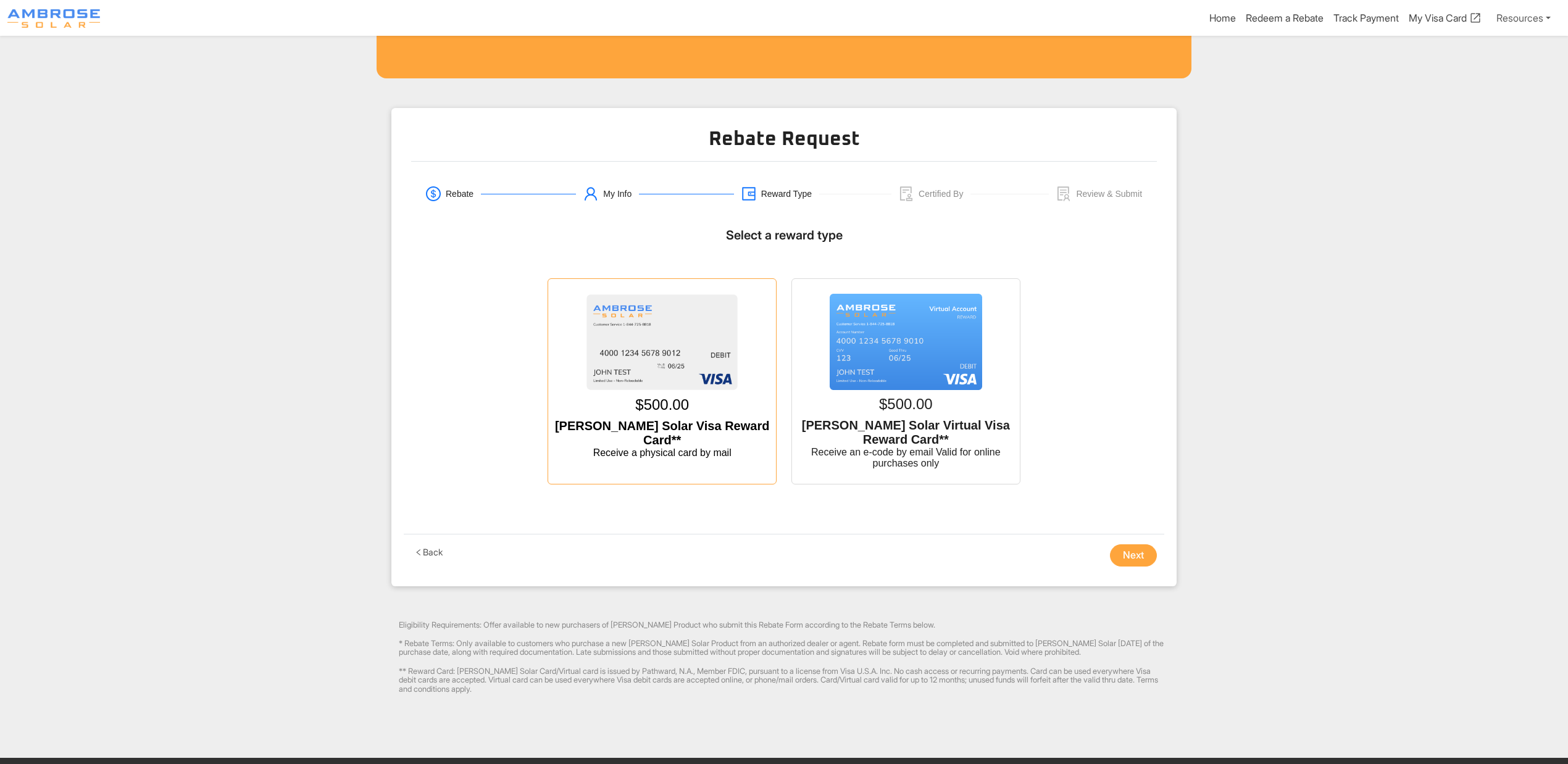
click at [638, 352] on img at bounding box center [662, 342] width 152 height 97
click at [662, 291] on input "$500.00 [PERSON_NAME] Solar Visa Reward Card** Receive a physical card by mail" at bounding box center [662, 291] width 0 height 0
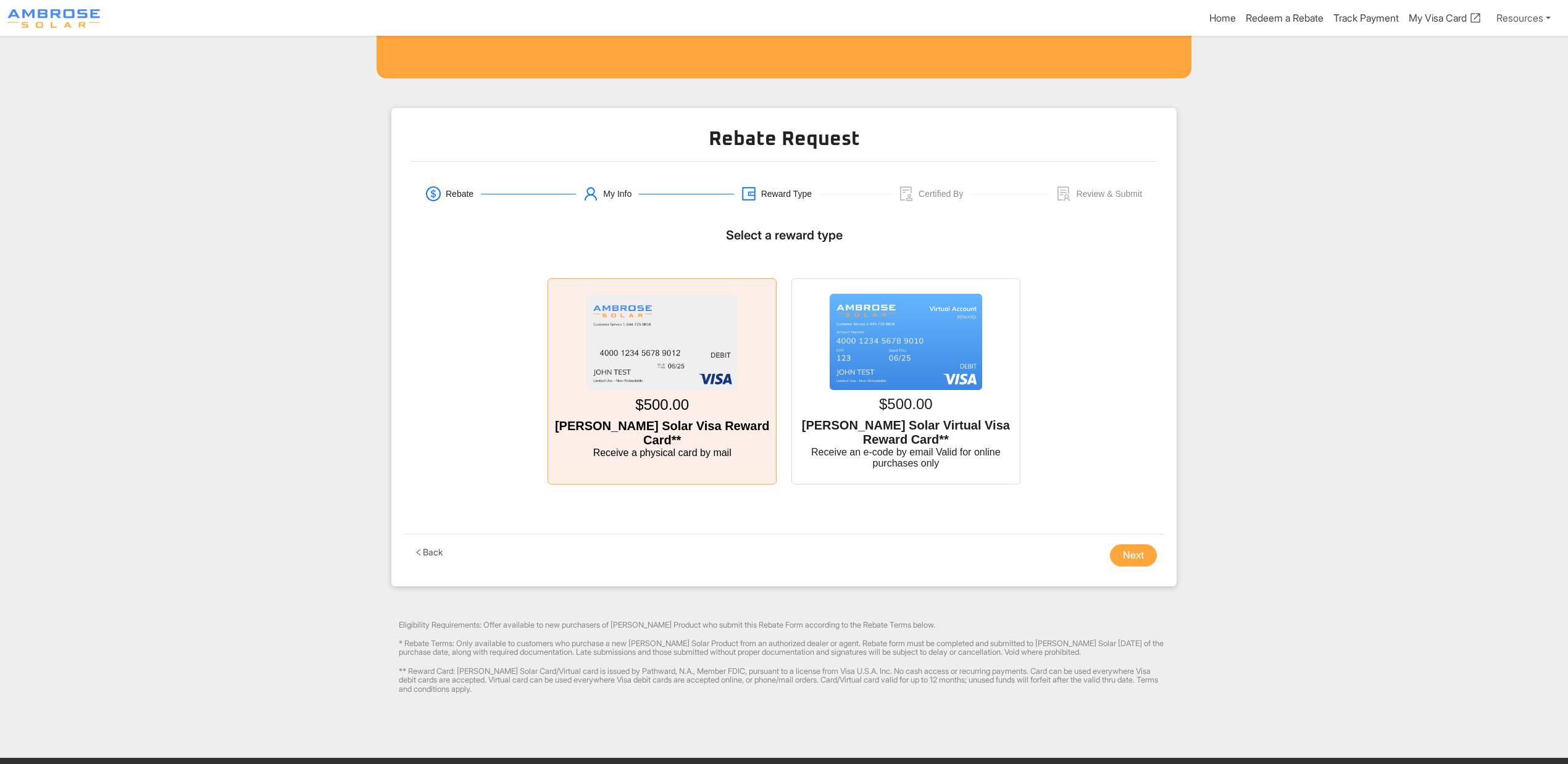
click at [1141, 563] on button "Next" at bounding box center [1133, 555] width 47 height 23
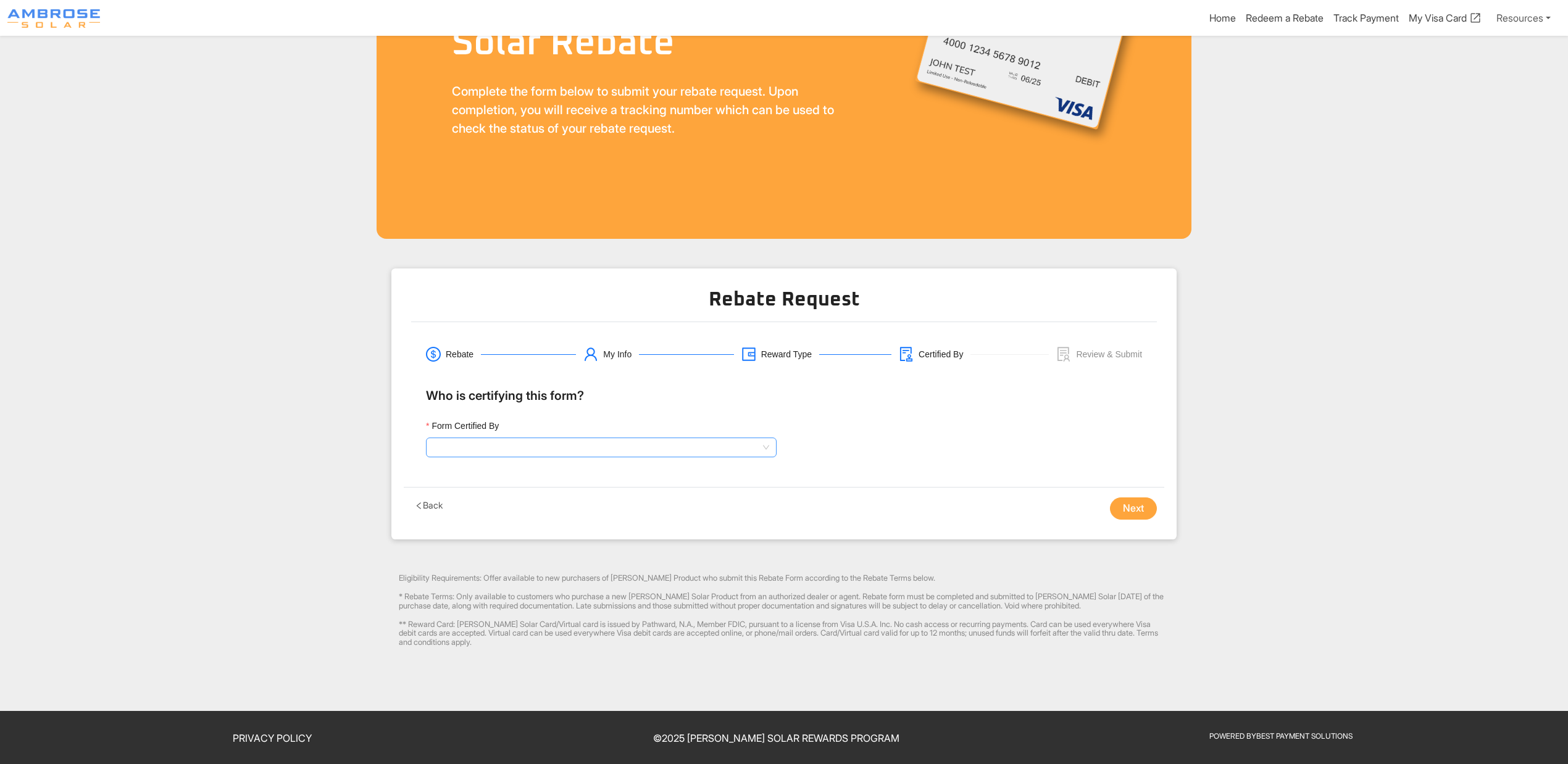
click at [600, 446] on input "Form Certified By" at bounding box center [601, 447] width 336 height 19
click at [526, 495] on div "Sales Representative" at bounding box center [601, 491] width 331 height 14
drag, startPoint x: 831, startPoint y: 444, endPoint x: 847, endPoint y: 452, distance: 17.9
click at [831, 444] on input "Sales Representative Name" at bounding box center [966, 447] width 350 height 20
type input "[PERSON_NAME]"
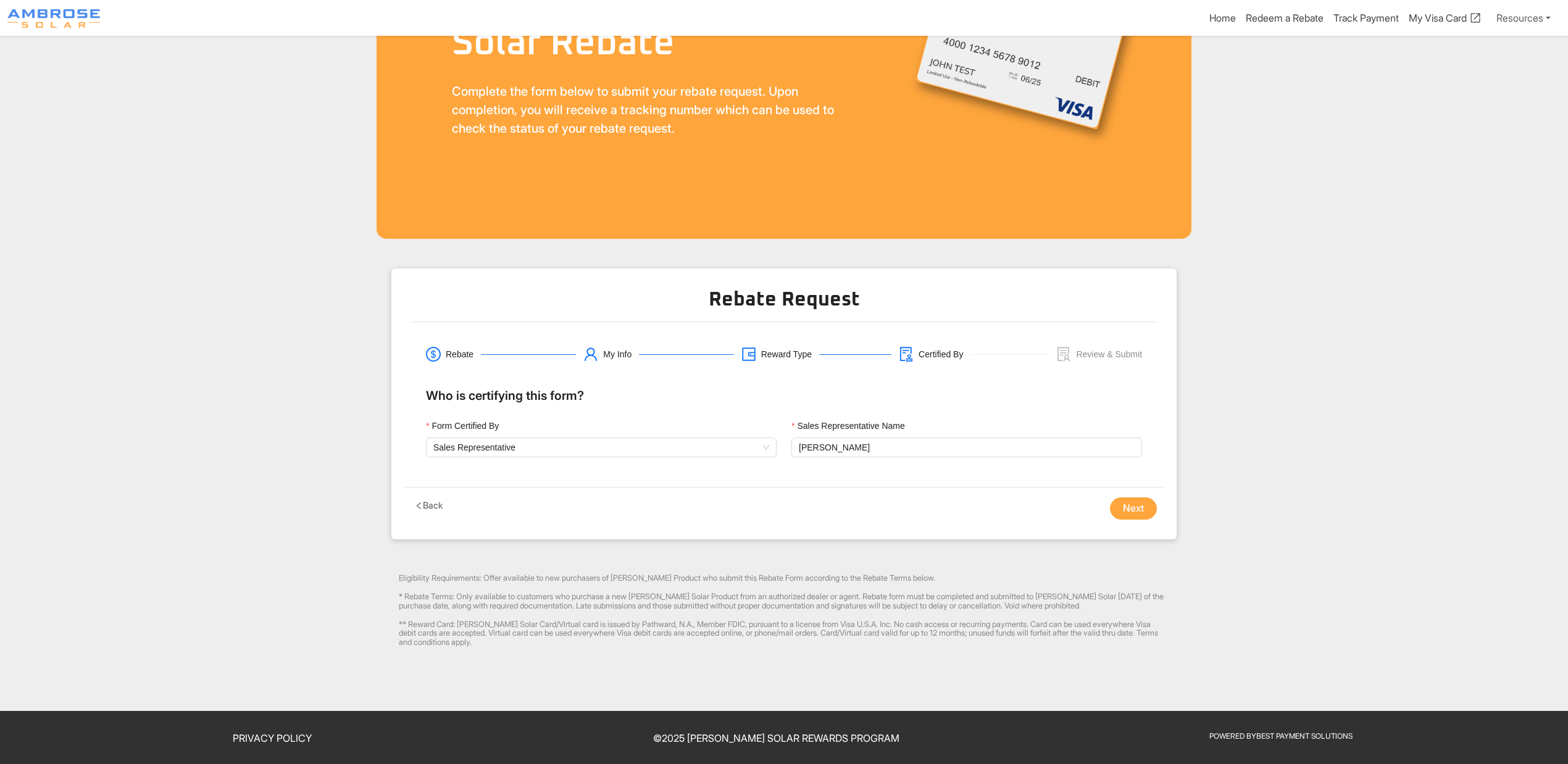
click at [1133, 508] on button "Next" at bounding box center [1133, 509] width 47 height 23
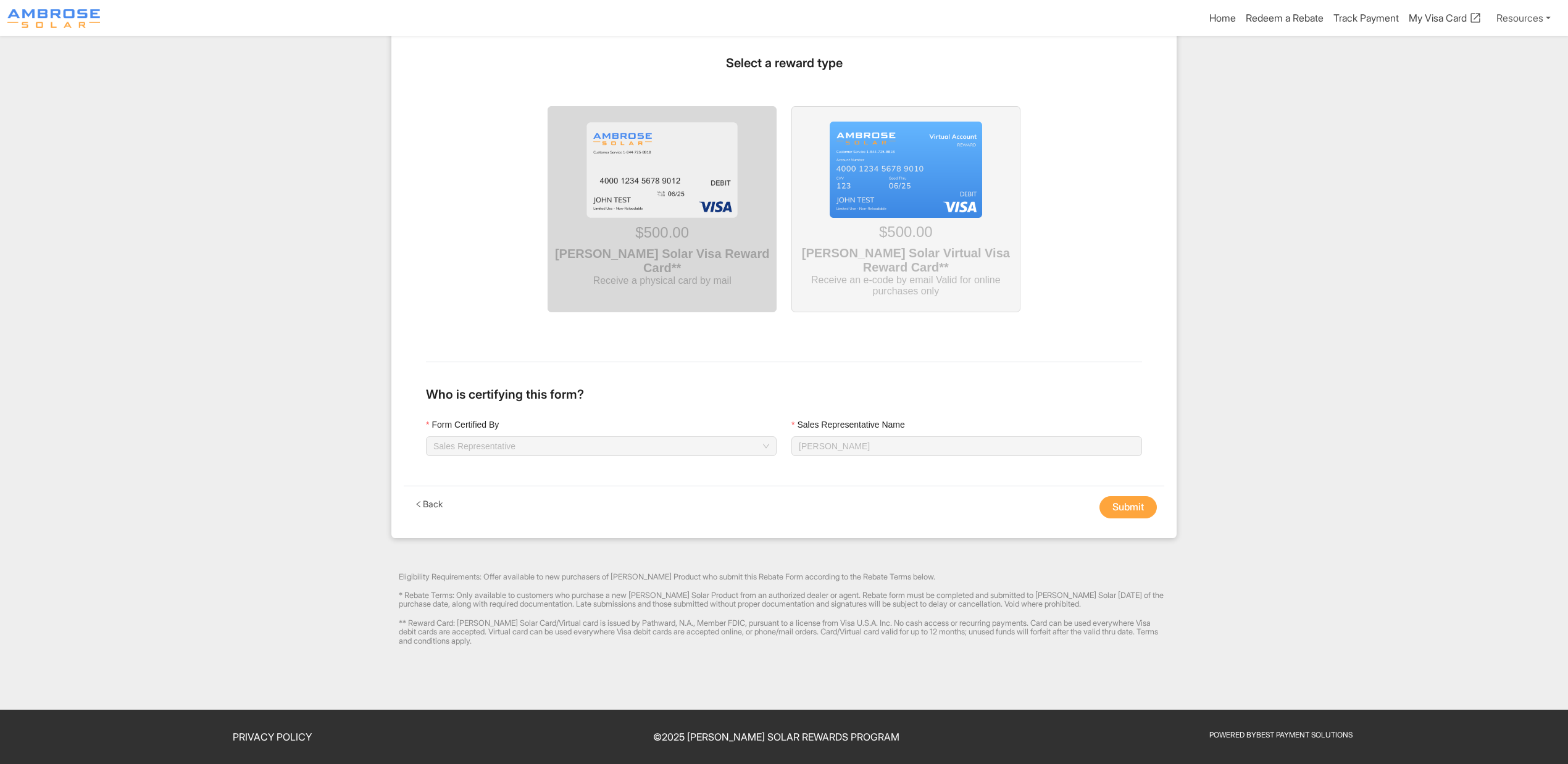
scroll to position [1116, 0]
click at [1131, 504] on button "Submit" at bounding box center [1128, 507] width 57 height 23
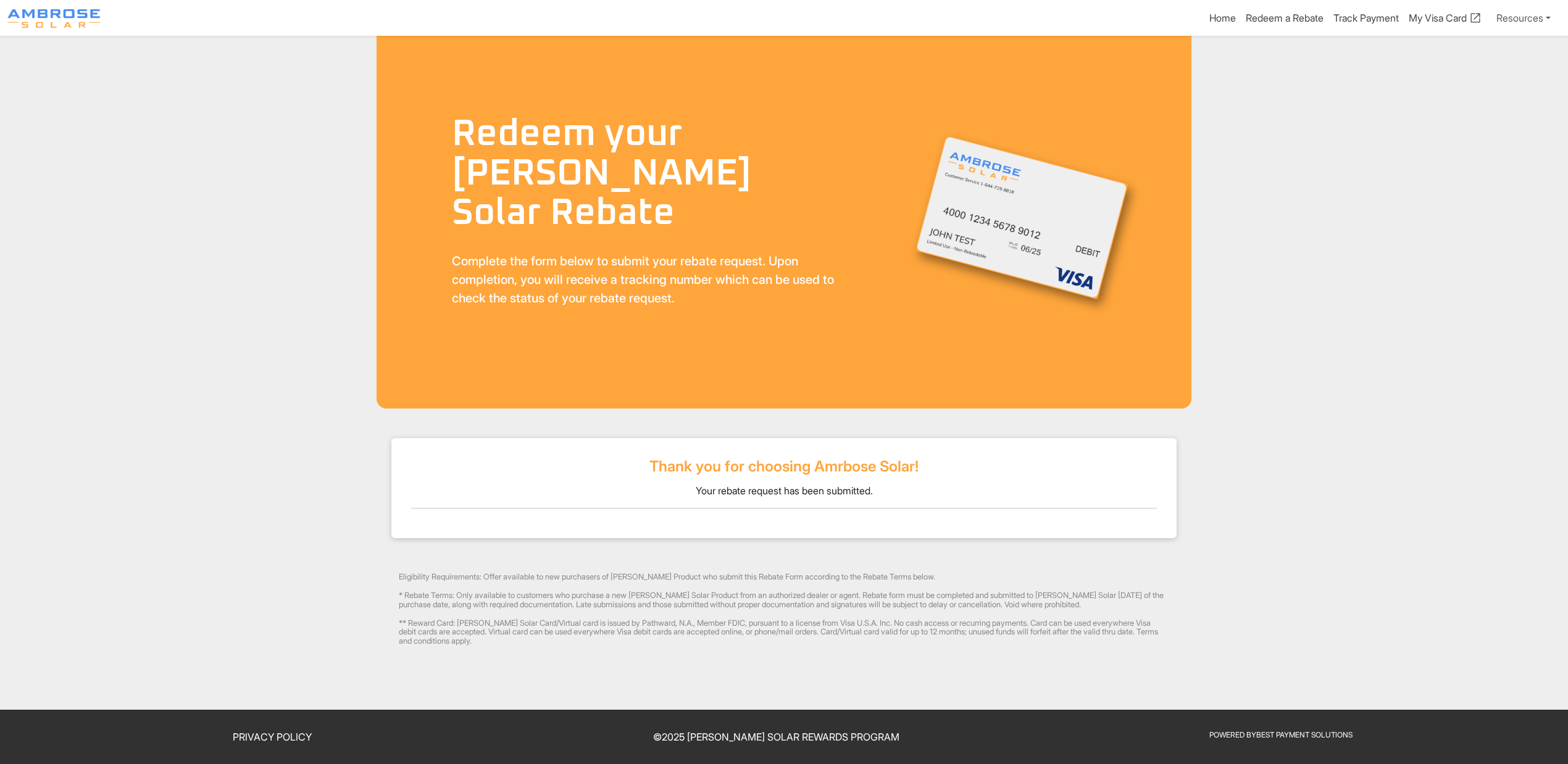
scroll to position [14, 0]
